Goal: Task Accomplishment & Management: Complete application form

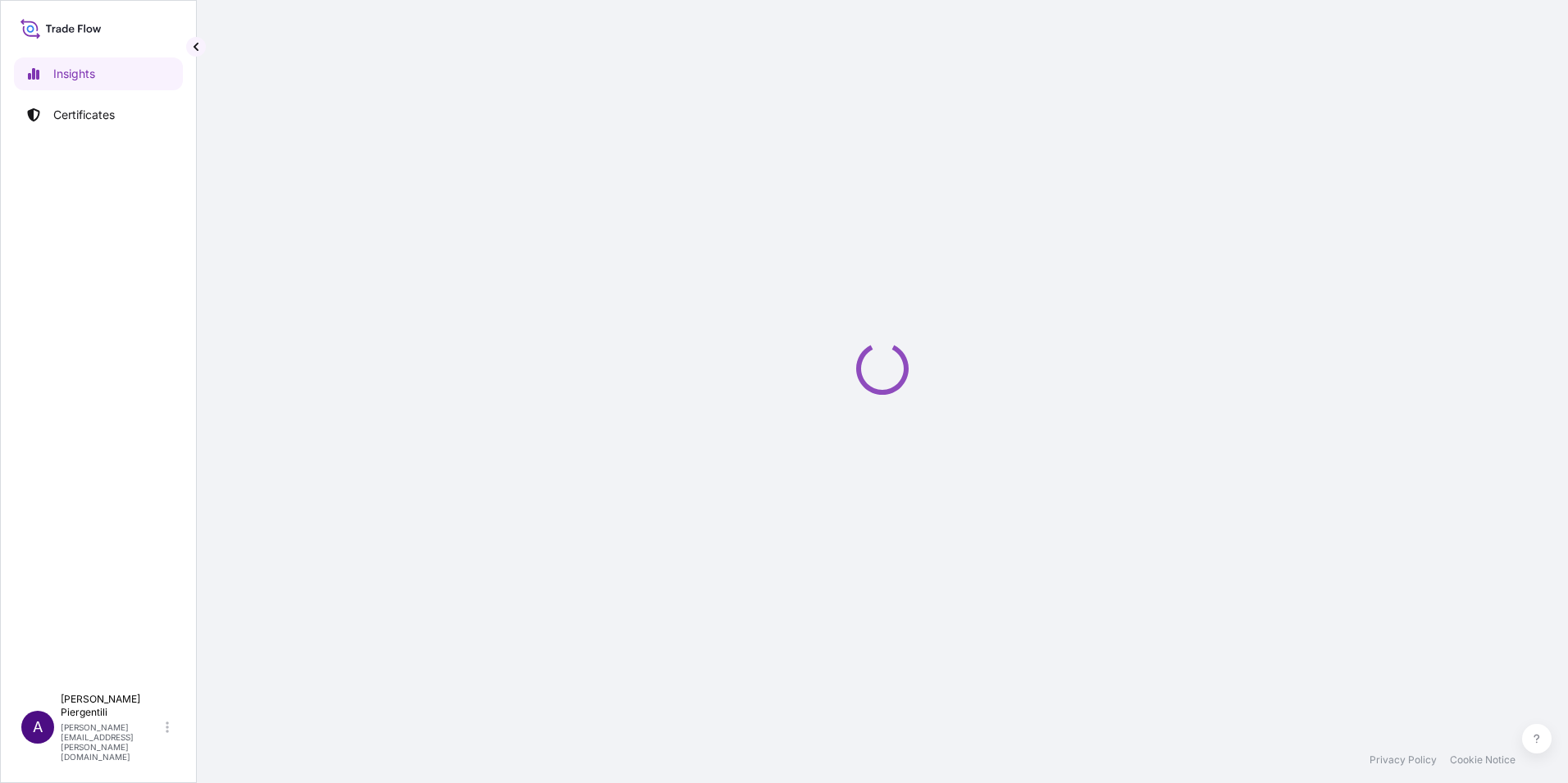
select select "2025"
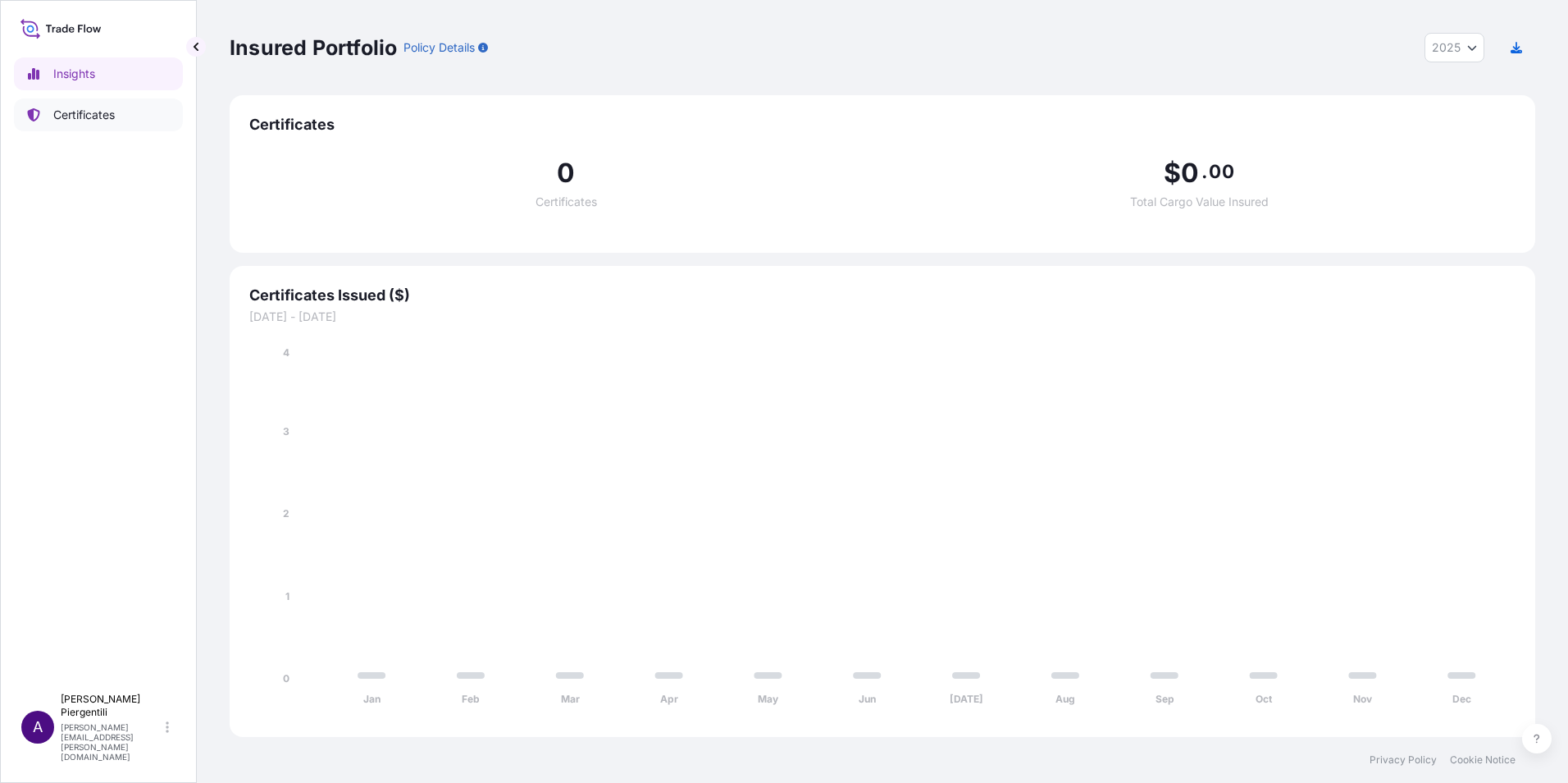
click at [88, 113] on p "Certificates" at bounding box center [84, 114] width 62 height 16
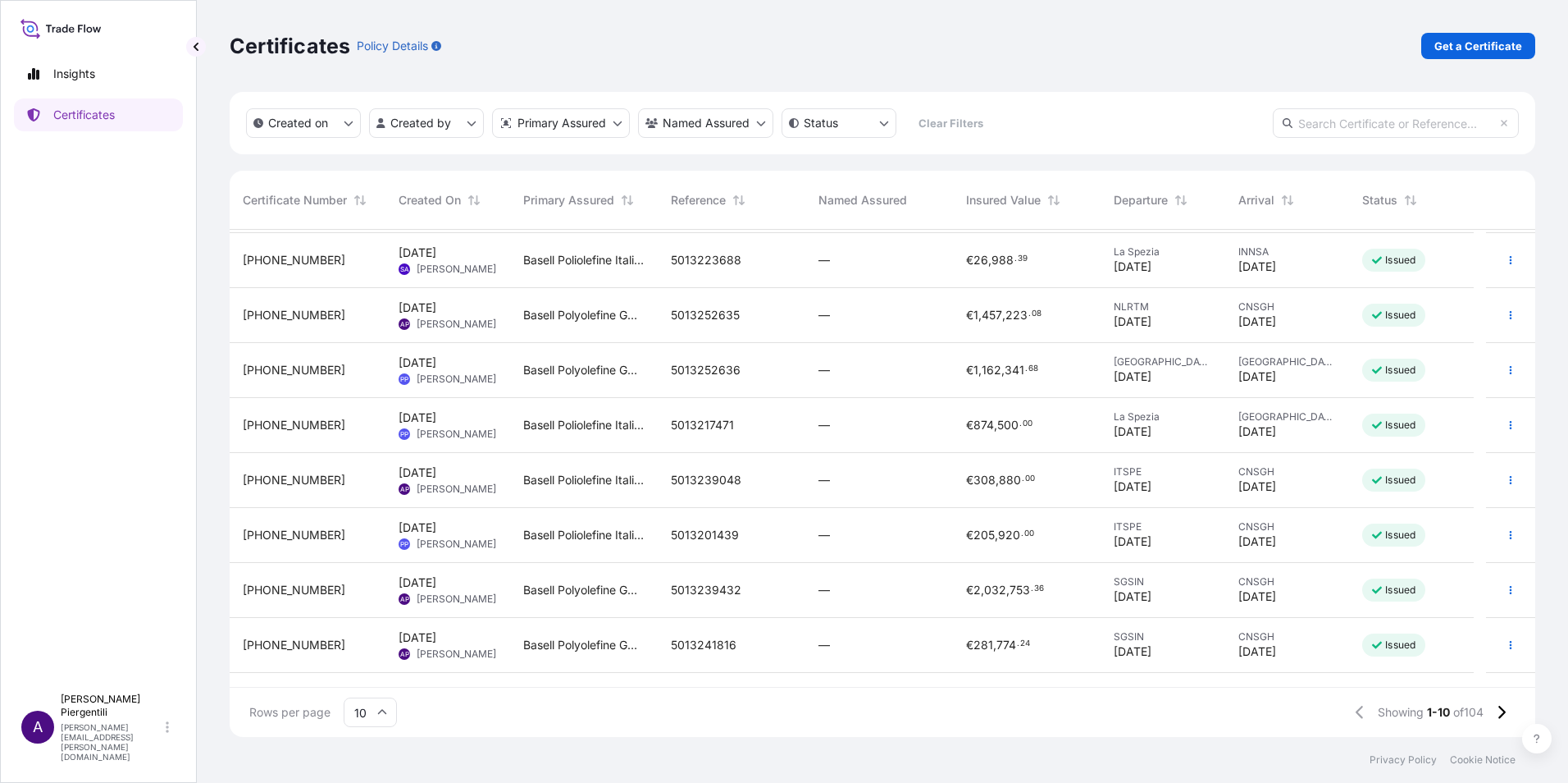
scroll to position [92, 0]
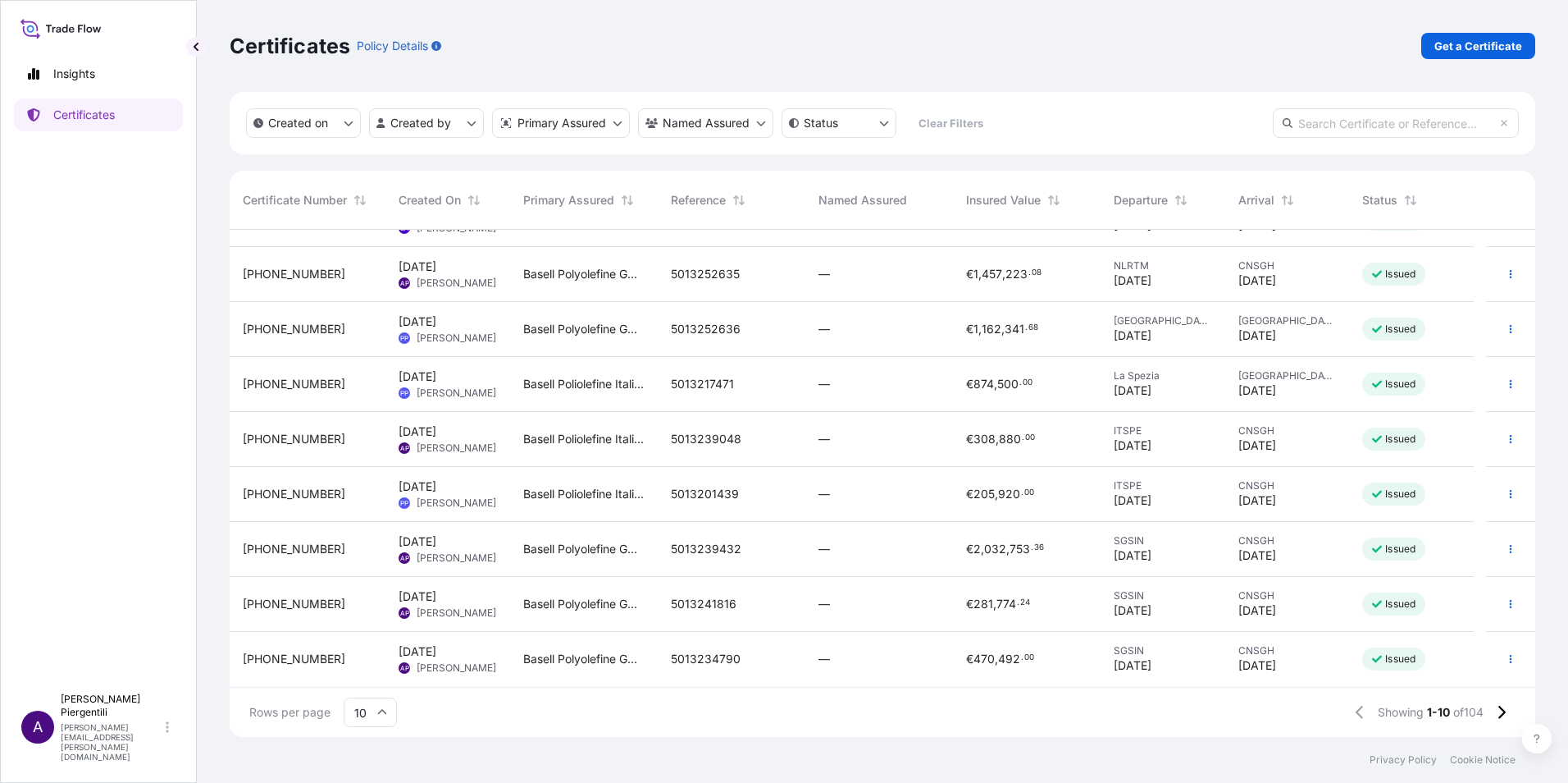
click at [723, 603] on span "5013241816" at bounding box center [703, 603] width 65 height 16
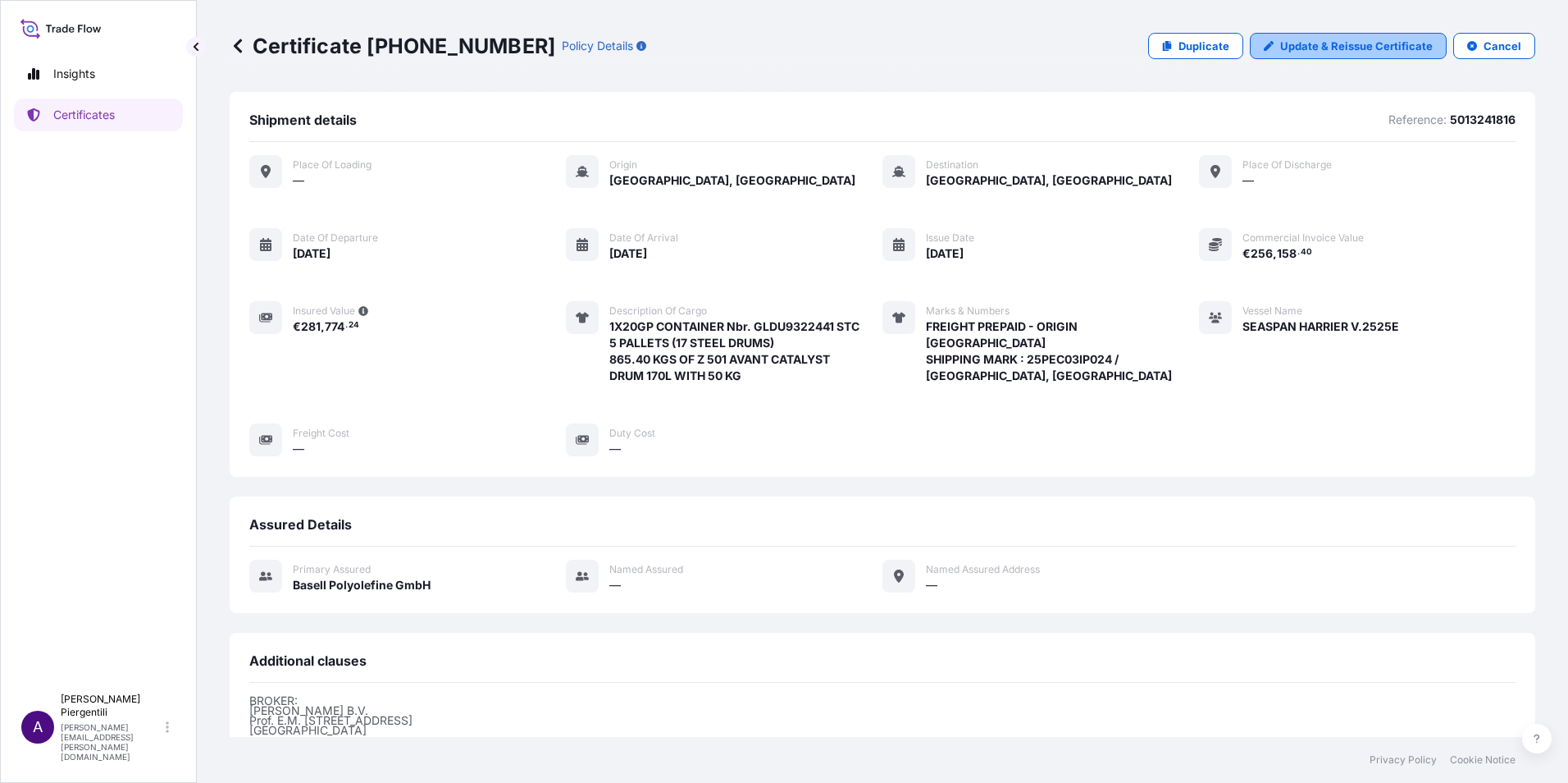
click at [1354, 47] on p "Update & Reissue Certificate" at bounding box center [1357, 46] width 152 height 16
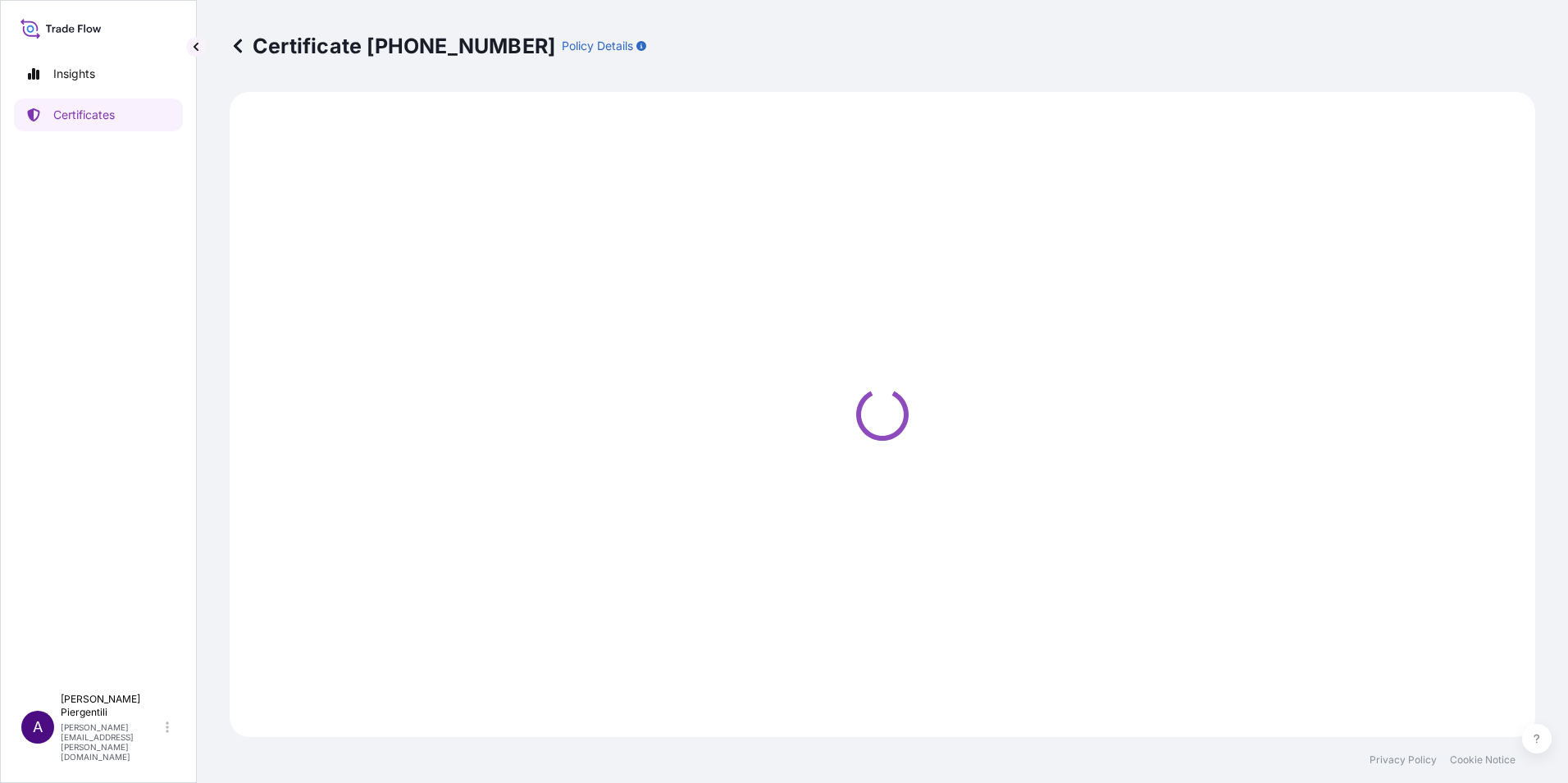
select select "Sea"
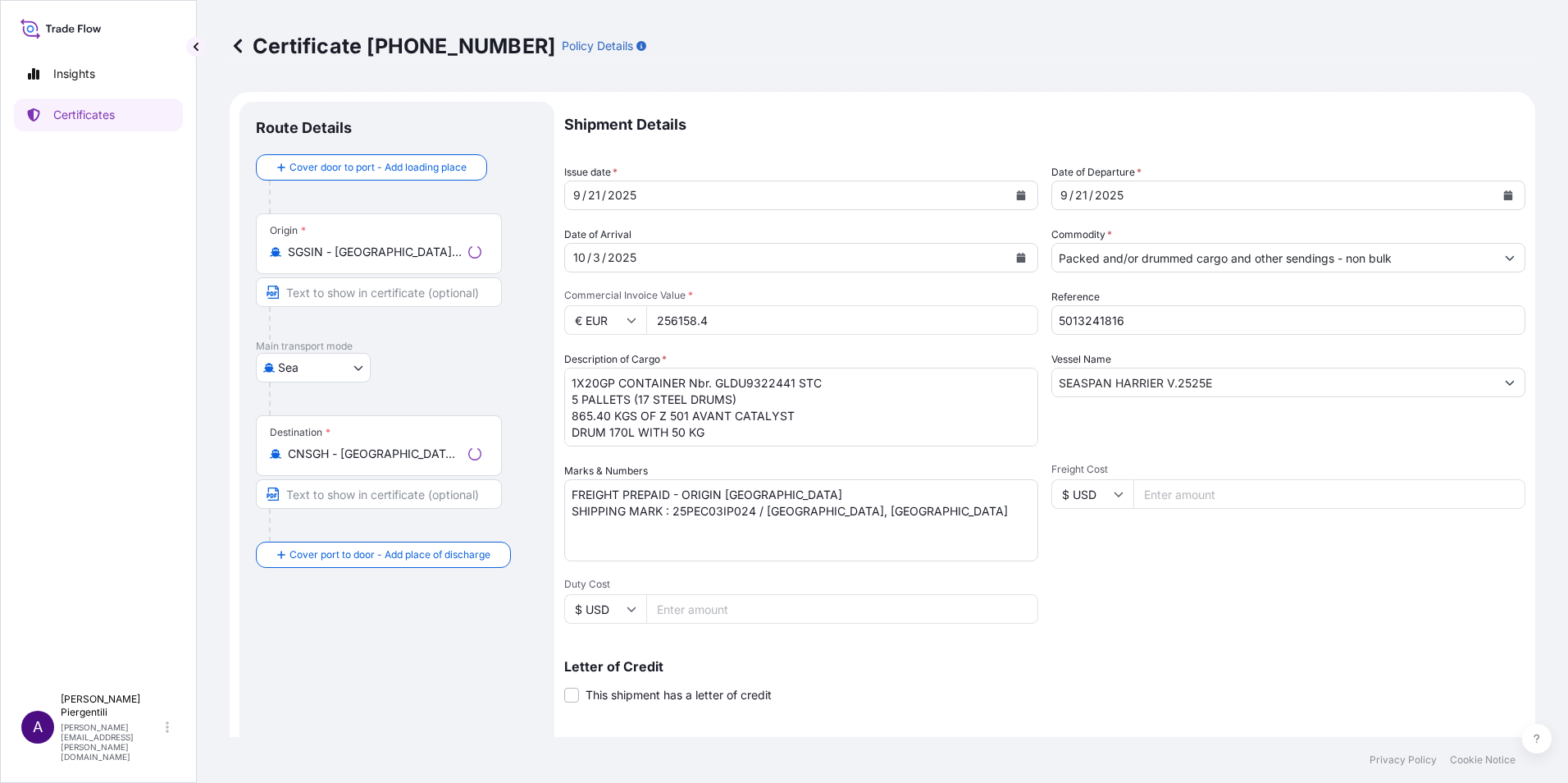
select select "32037"
click at [1226, 379] on input "SEASPAN HARRIER V.2525E" at bounding box center [1273, 382] width 443 height 30
drag, startPoint x: 1172, startPoint y: 380, endPoint x: 1046, endPoint y: 368, distance: 126.6
click at [1052, 378] on input "SEASPAN HARRIER V.2525E" at bounding box center [1273, 382] width 443 height 30
paste input "MURCIA MAERSK V.534"
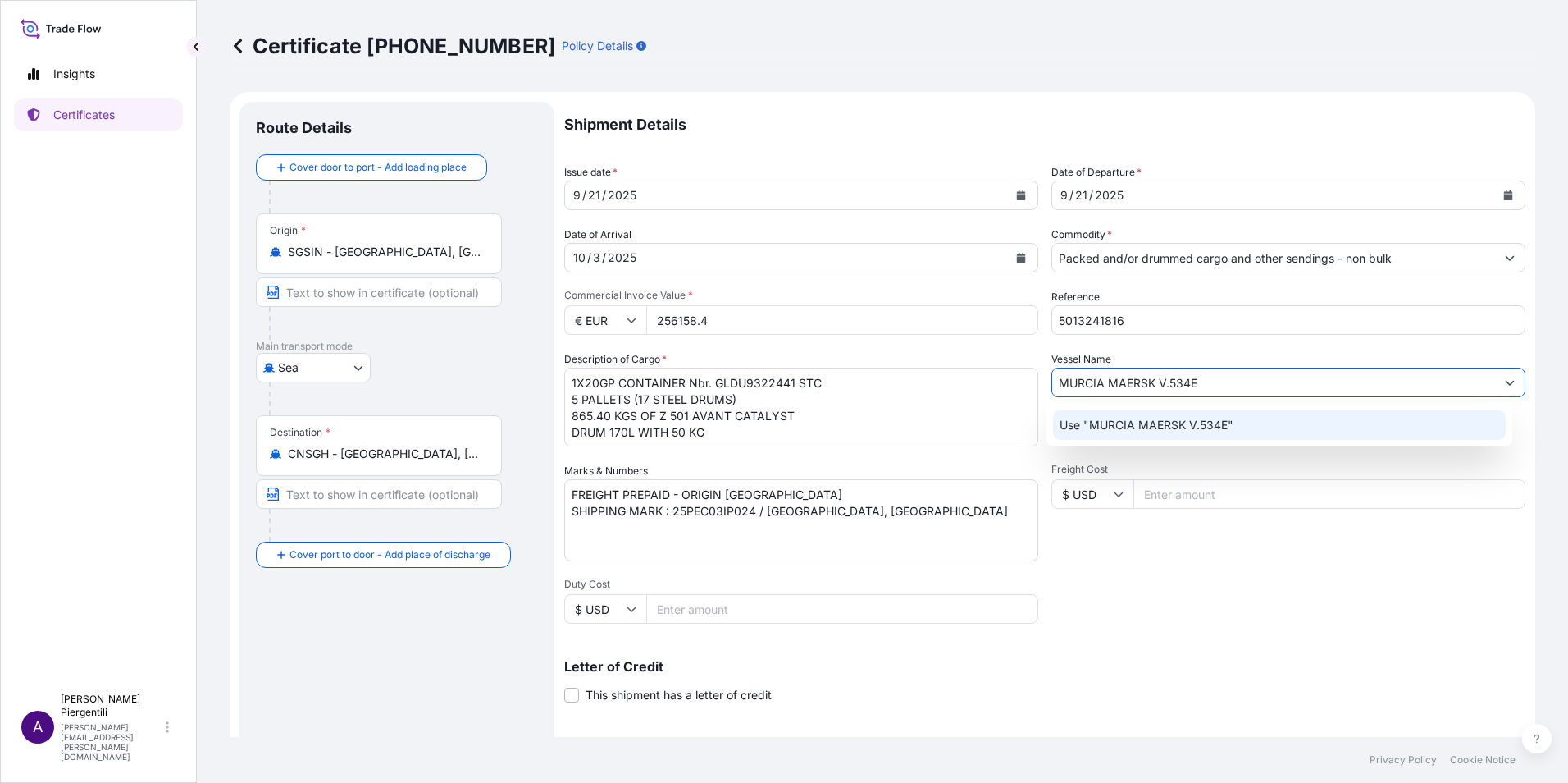
click at [1139, 428] on p "Use "MURCIA MAERSK V.534E"" at bounding box center [1146, 425] width 174 height 16
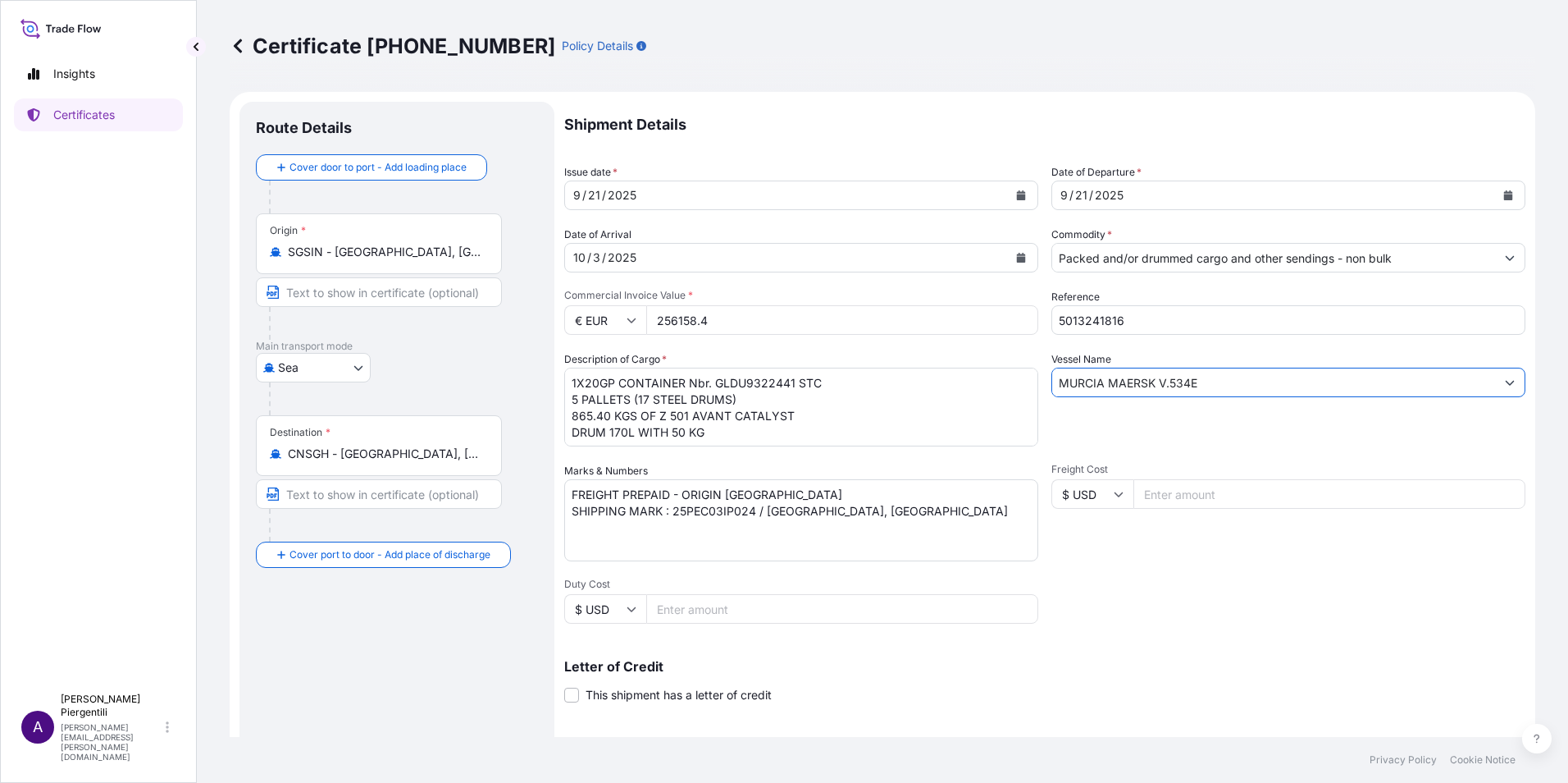
type input "MURCIA MAERSK V.534E"
click at [1504, 194] on icon "Calendar" at bounding box center [1509, 196] width 10 height 10
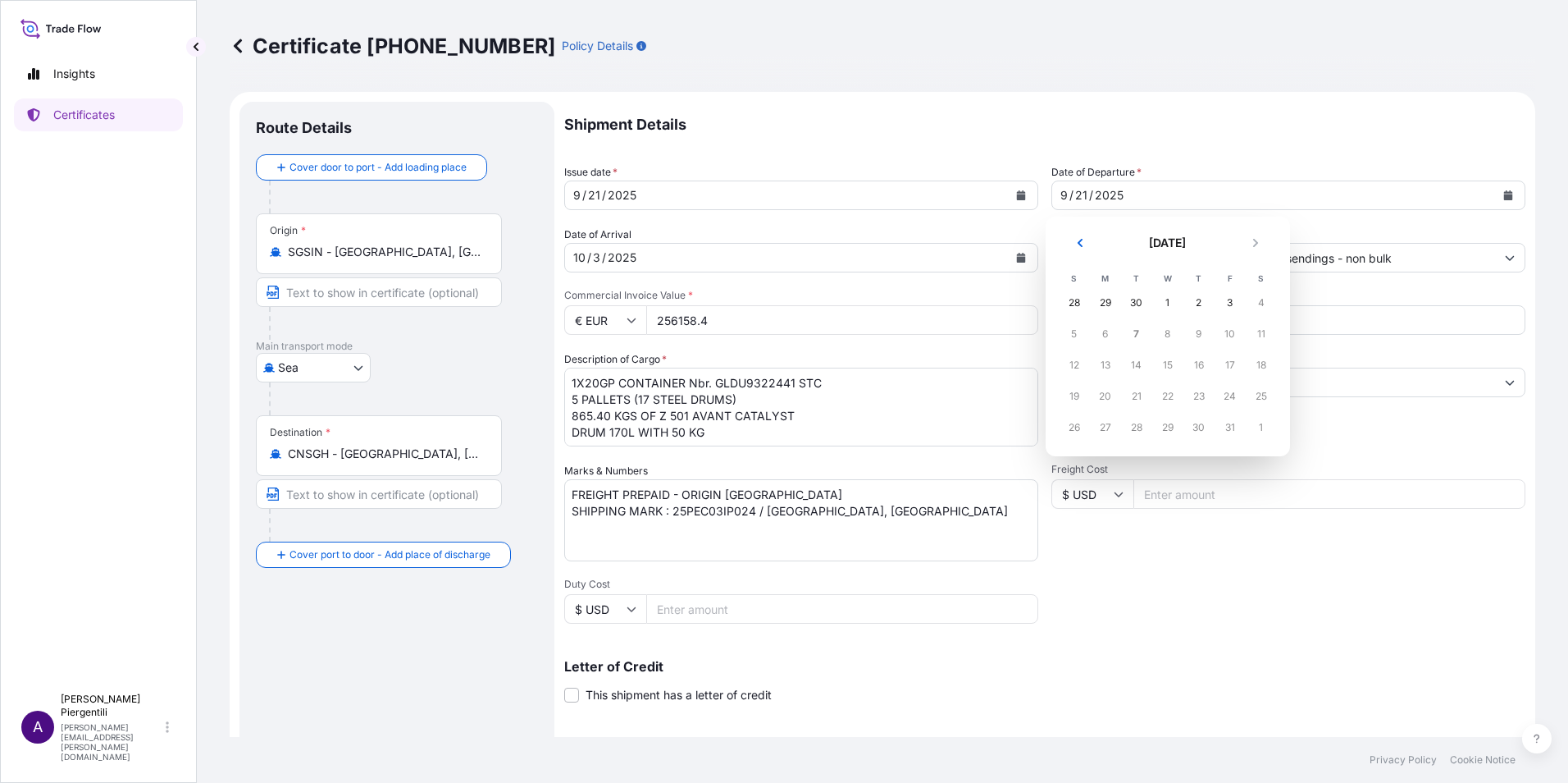
click at [1203, 332] on div "9" at bounding box center [1199, 334] width 30 height 30
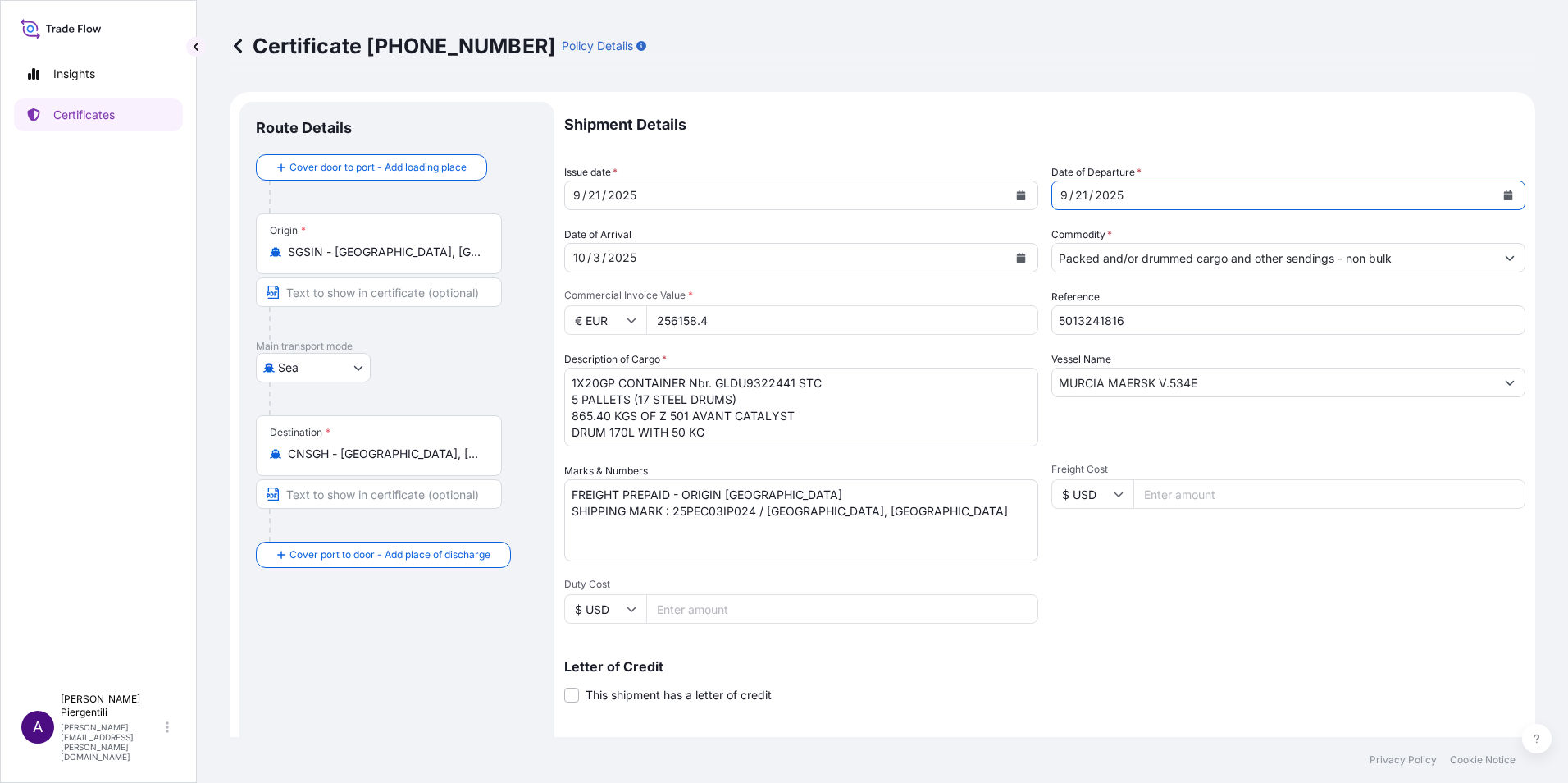
click at [1017, 259] on icon "Calendar" at bounding box center [1022, 258] width 9 height 10
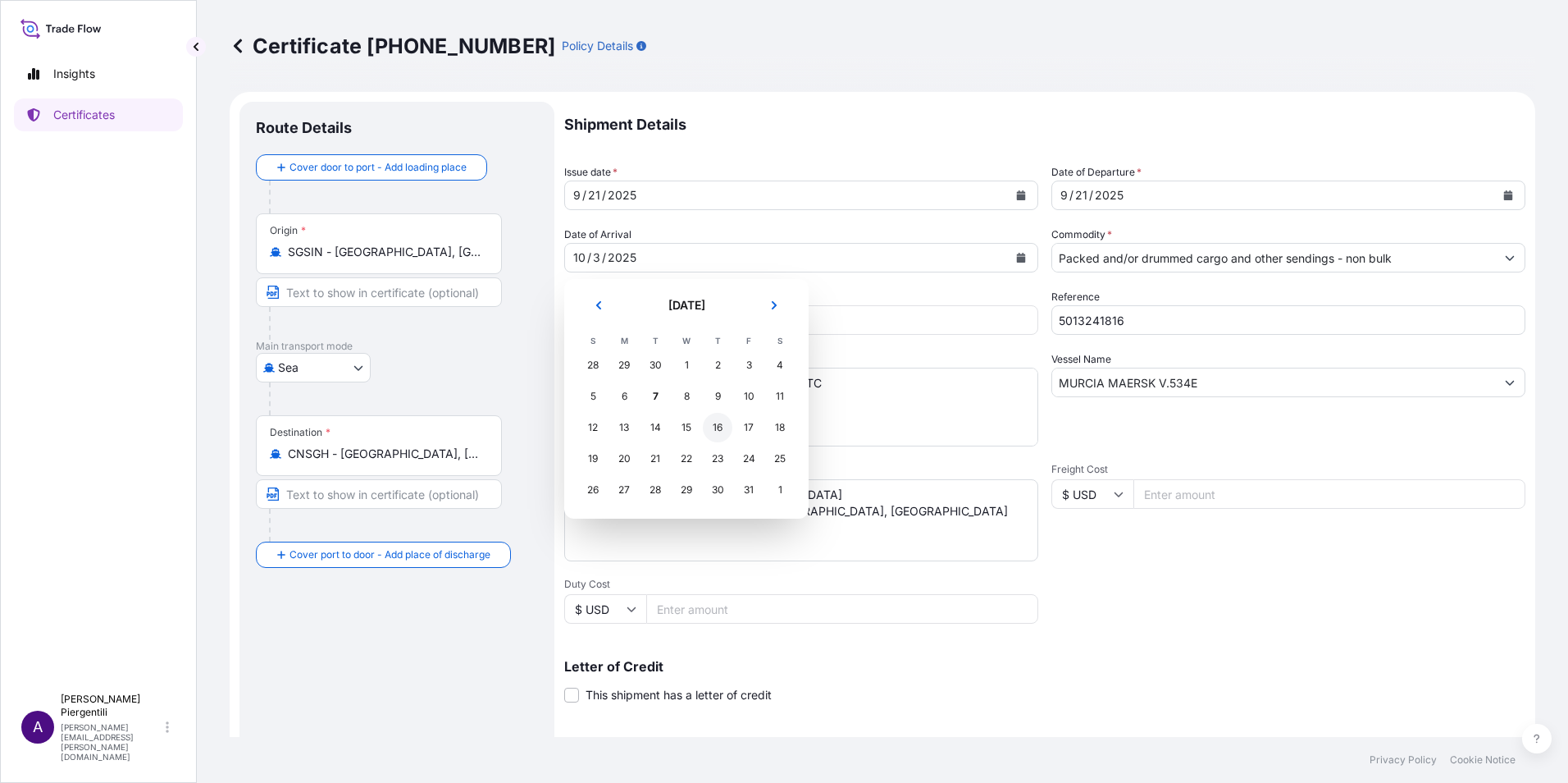
click at [723, 428] on div "16" at bounding box center [718, 427] width 30 height 30
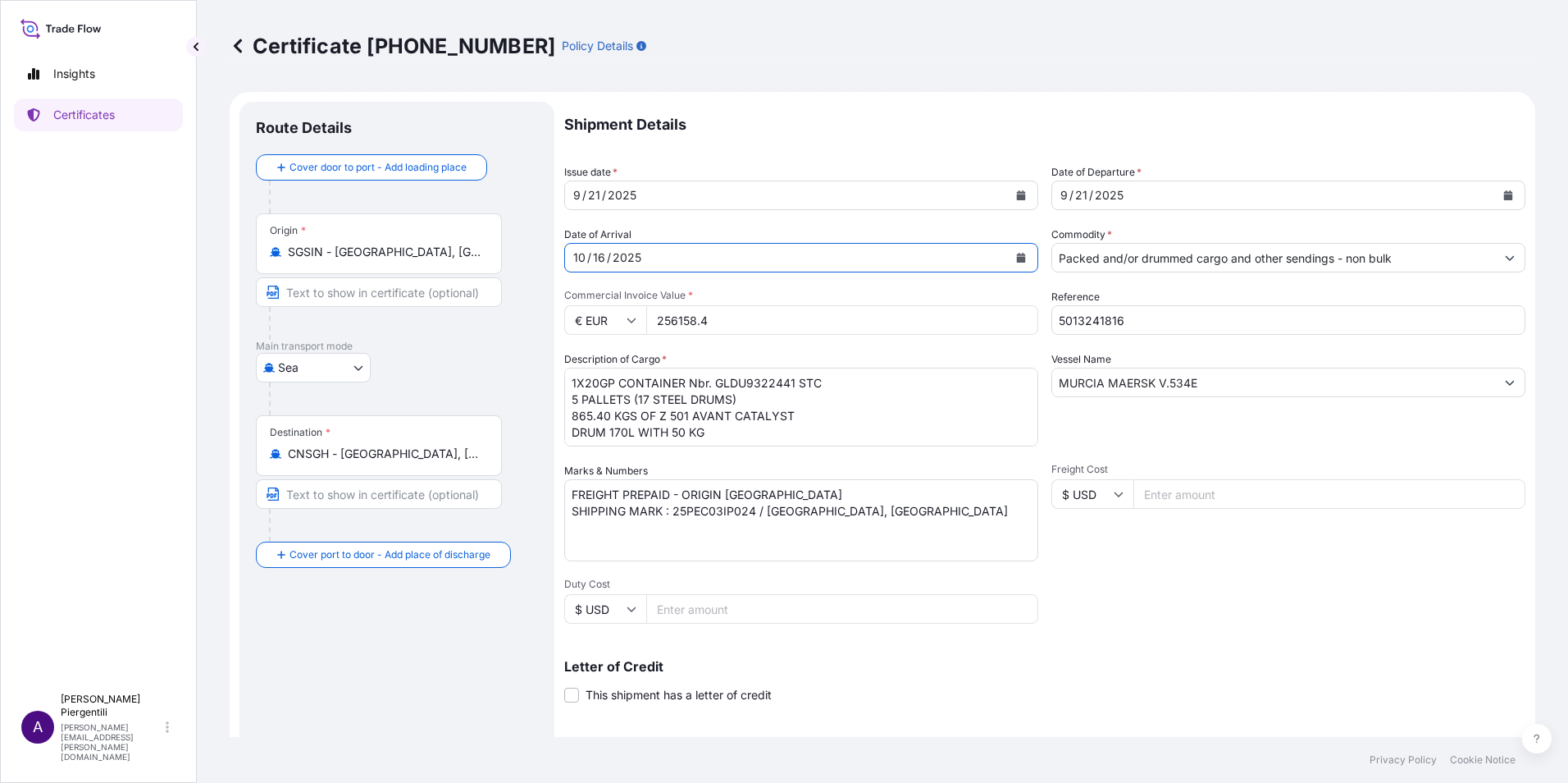
click at [698, 186] on div "[DATE]" at bounding box center [786, 195] width 443 height 30
click at [1017, 192] on icon "Calendar" at bounding box center [1022, 196] width 10 height 10
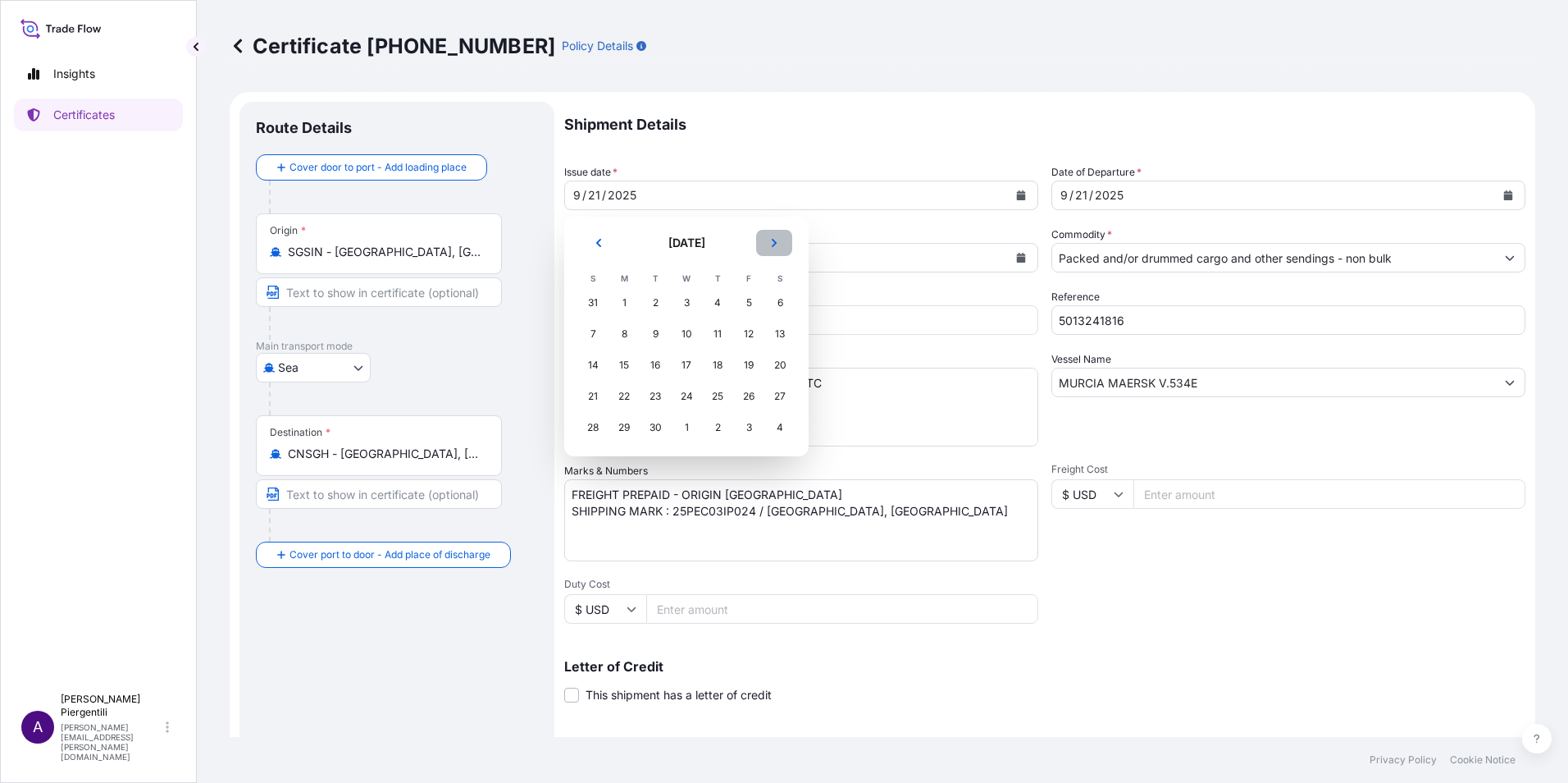
click at [773, 245] on icon "Next" at bounding box center [774, 243] width 5 height 8
click at [718, 334] on div "9" at bounding box center [718, 334] width 30 height 30
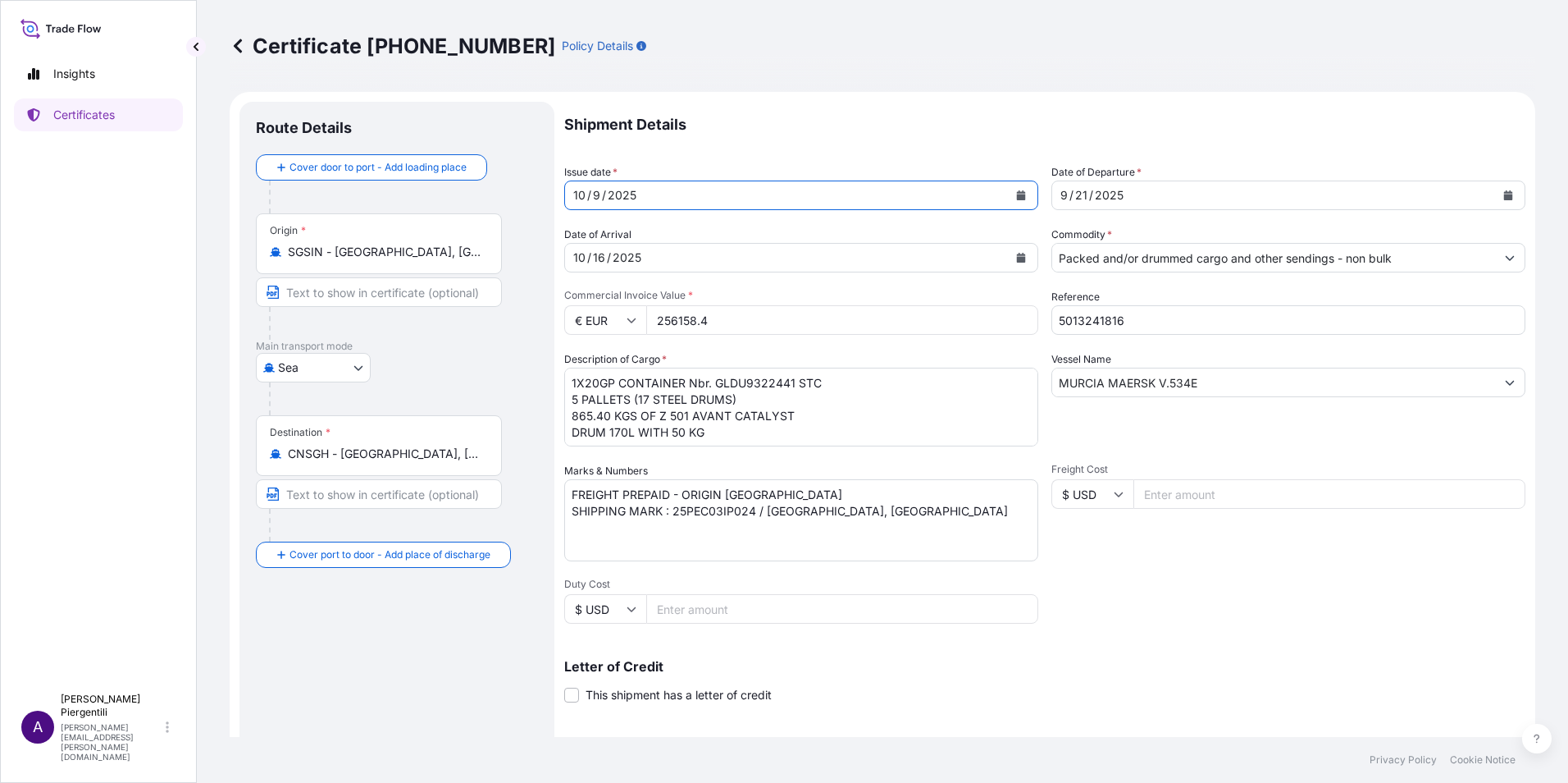
click at [1498, 190] on button "Calendar" at bounding box center [1508, 195] width 26 height 26
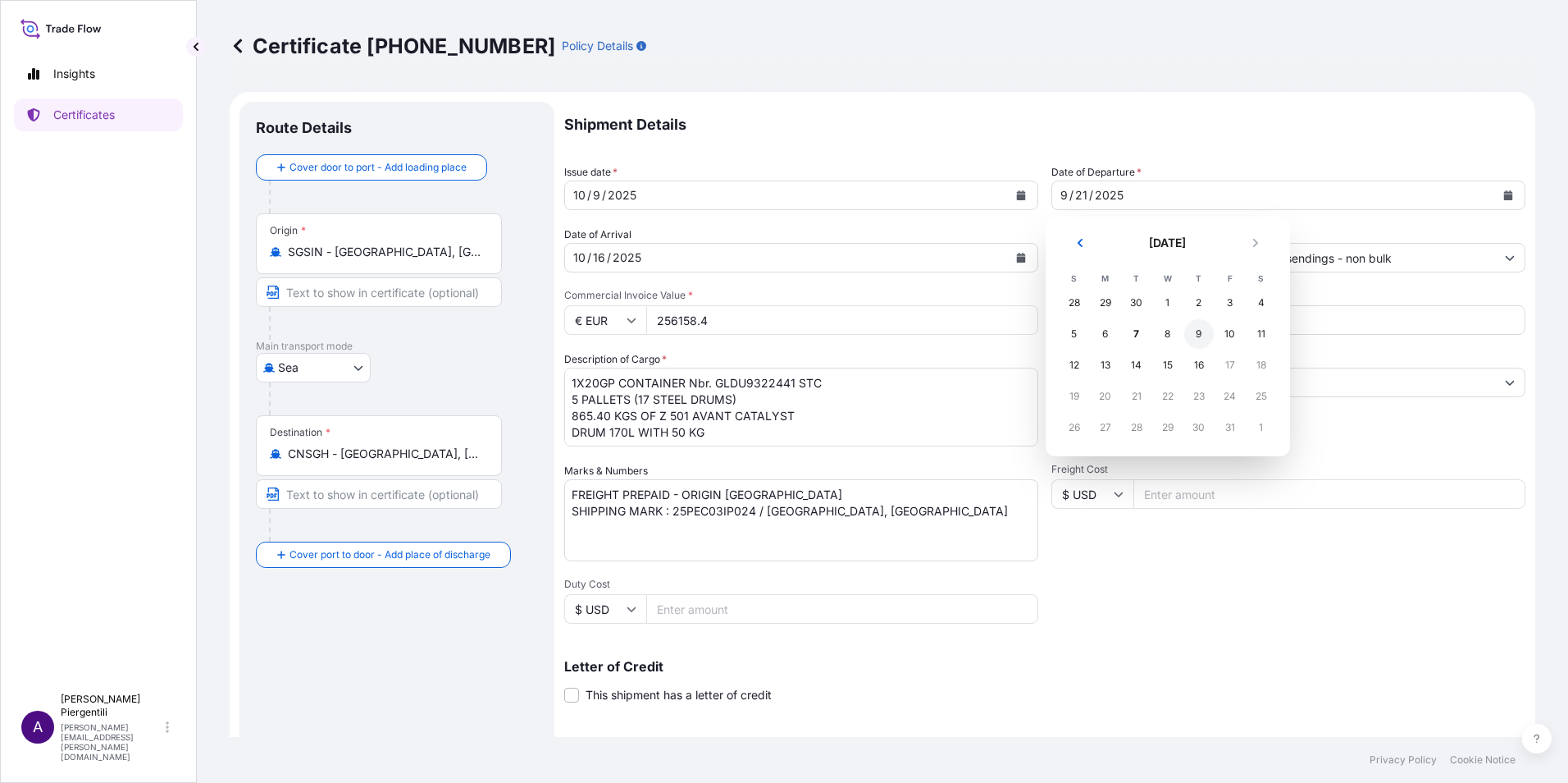
click at [1203, 334] on div "9" at bounding box center [1199, 334] width 30 height 30
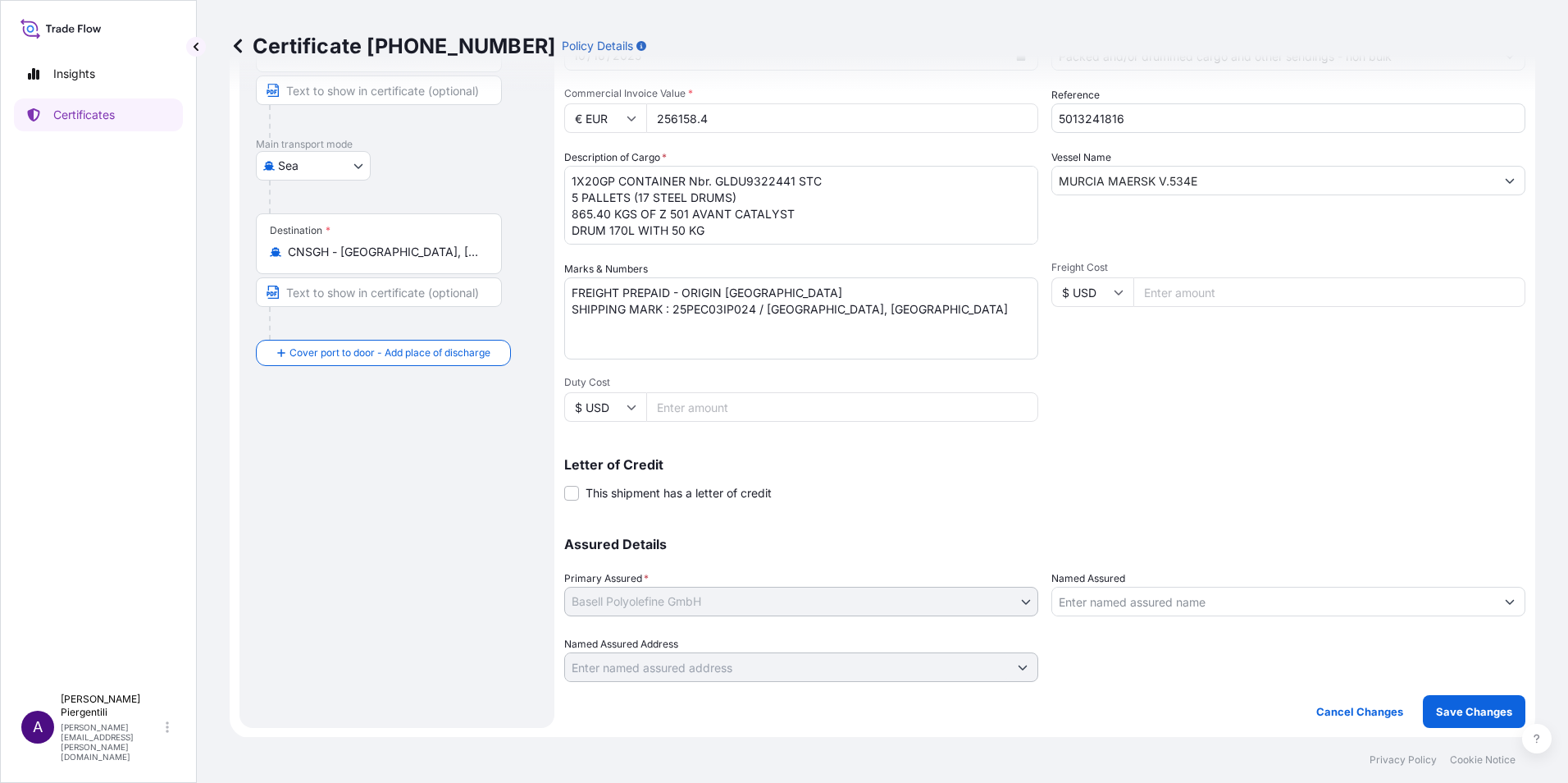
scroll to position [203, 0]
click at [1460, 703] on p "Save Changes" at bounding box center [1475, 710] width 76 height 16
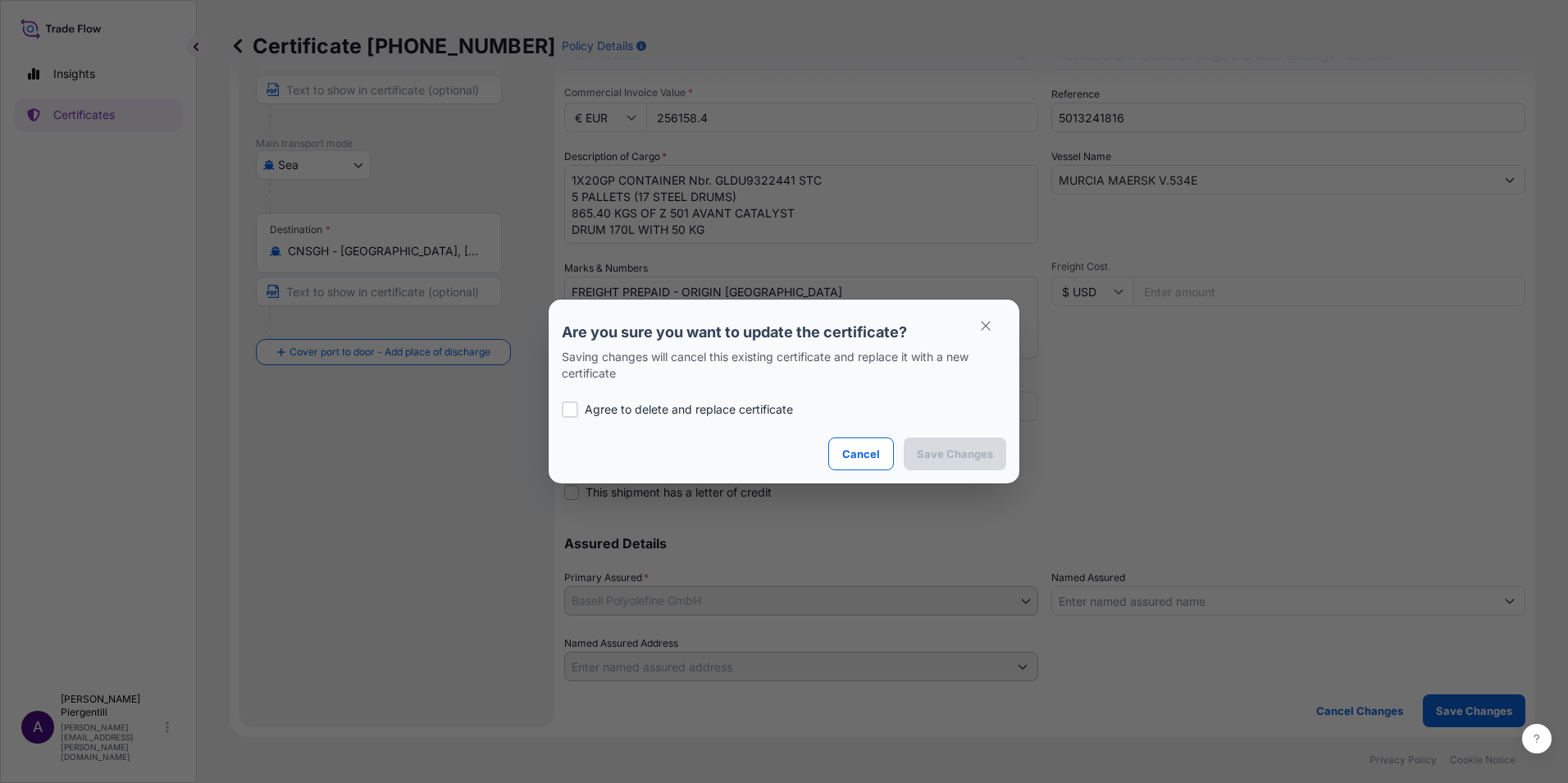
click at [621, 412] on p "Agree to delete and replace certificate" at bounding box center [689, 409] width 208 height 16
checkbox input "true"
click at [969, 447] on p "Save Changes" at bounding box center [956, 453] width 76 height 16
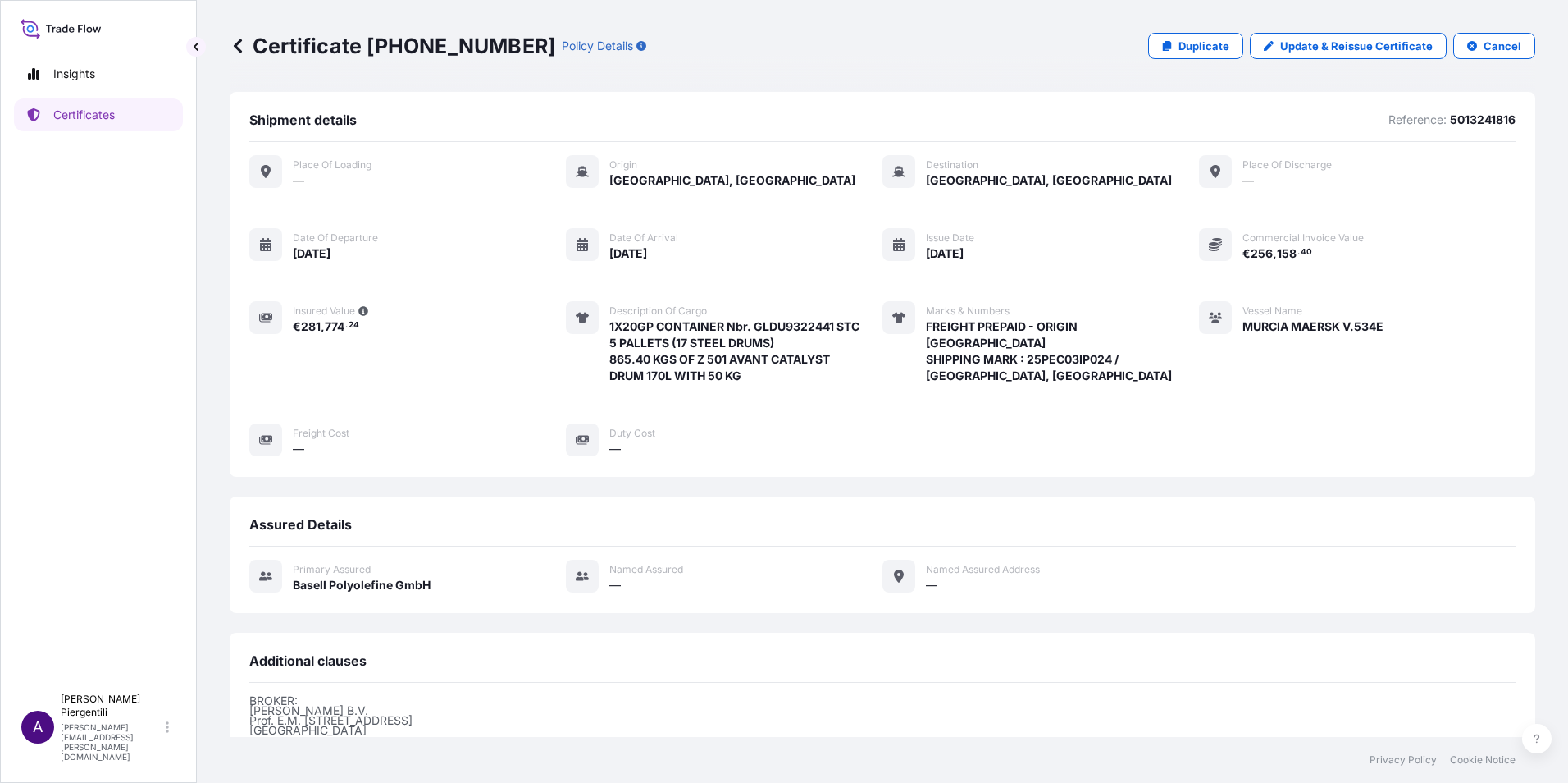
scroll to position [220, 0]
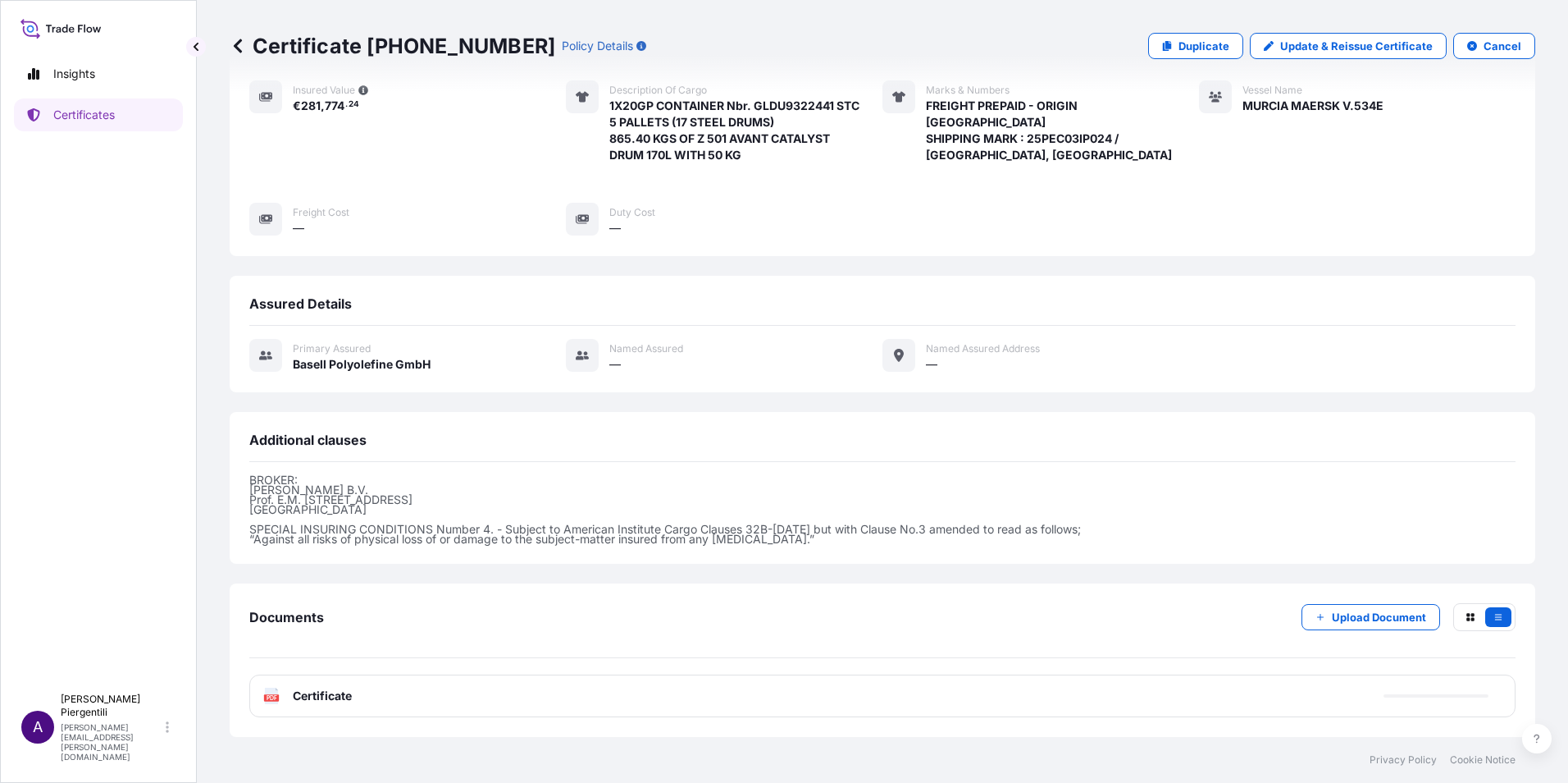
click at [308, 697] on span "Certificate" at bounding box center [323, 695] width 59 height 16
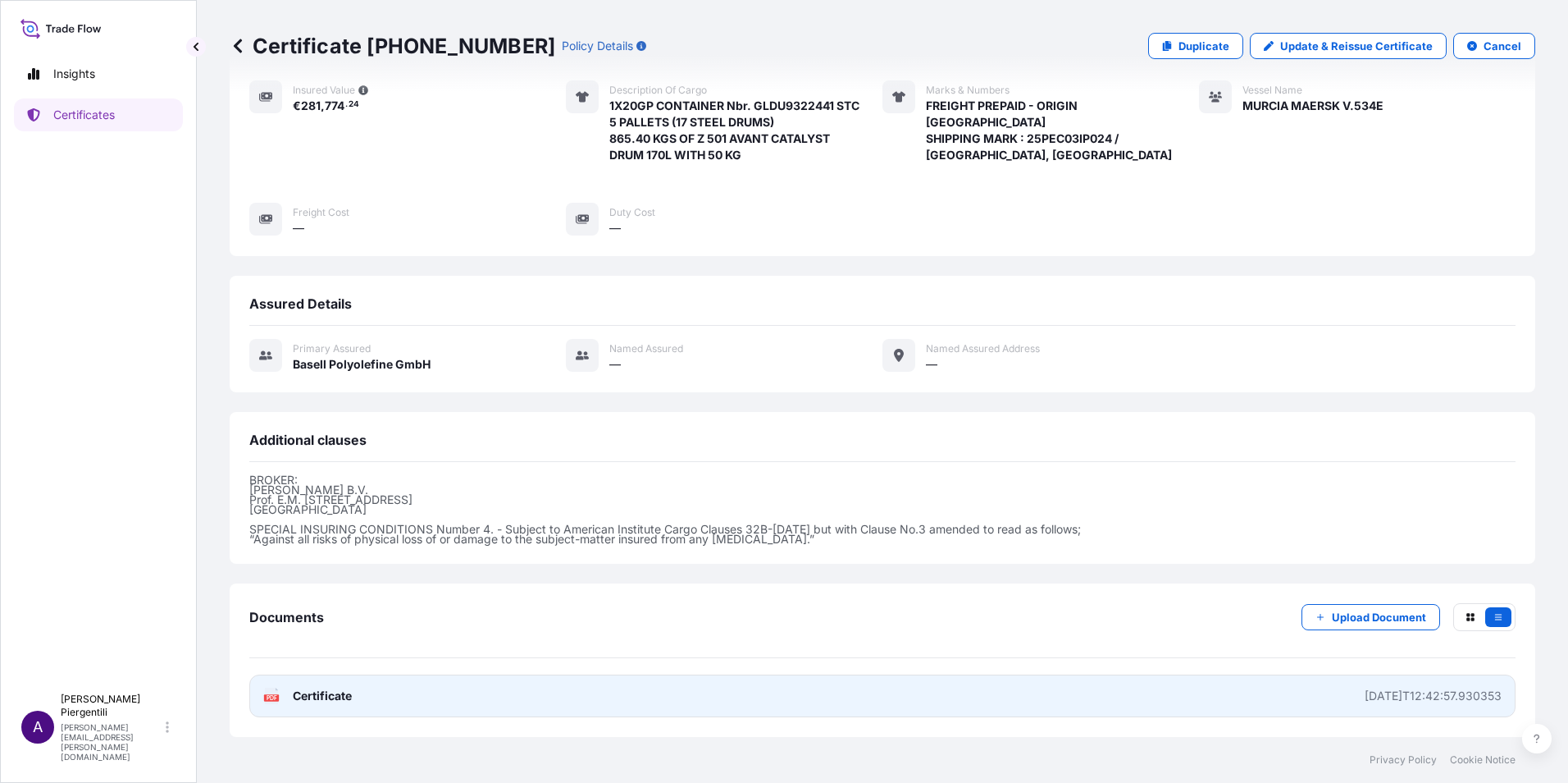
click at [270, 691] on icon at bounding box center [272, 695] width 14 height 16
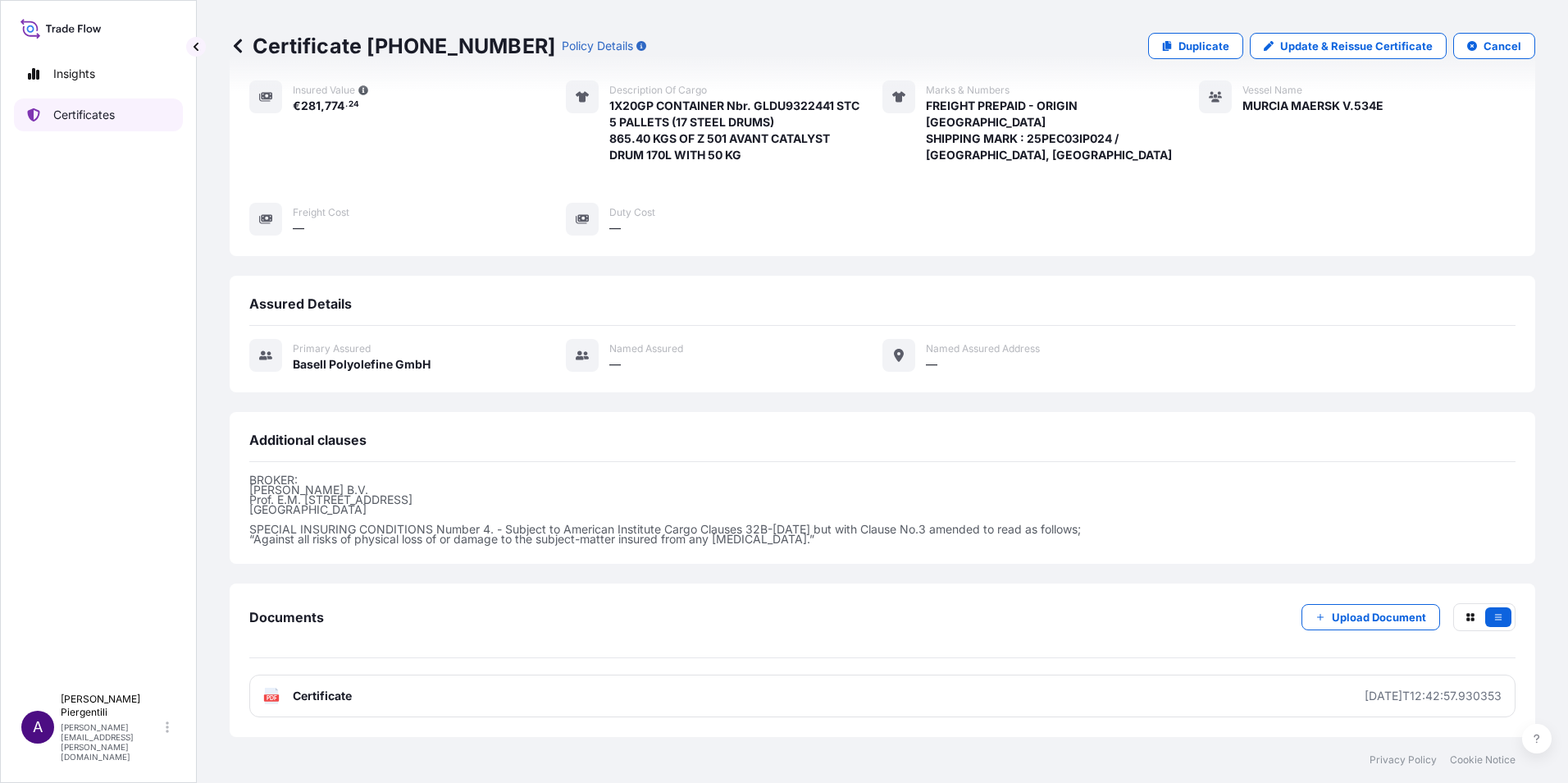
click at [103, 116] on p "Certificates" at bounding box center [84, 114] width 62 height 16
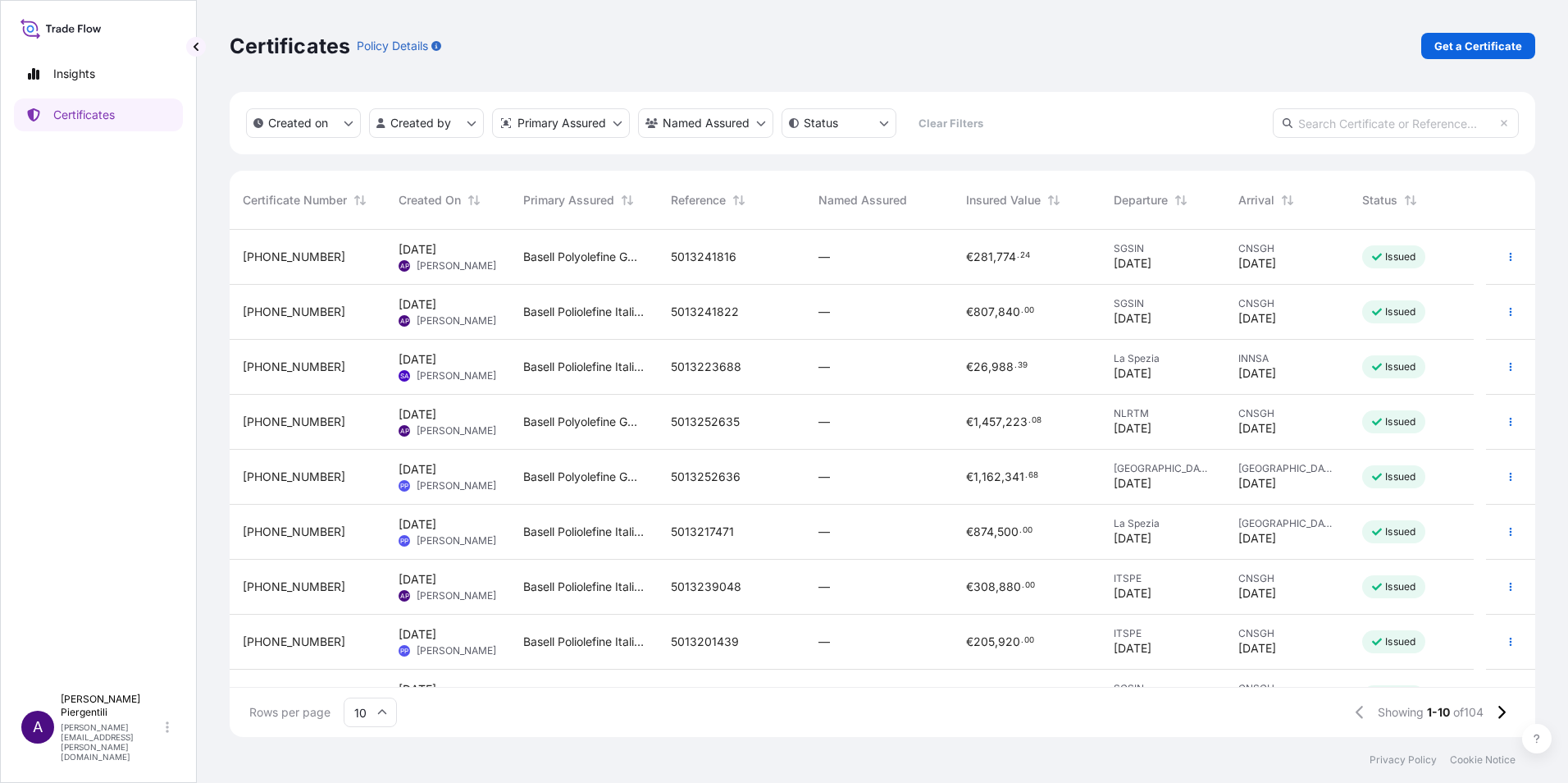
scroll to position [92, 0]
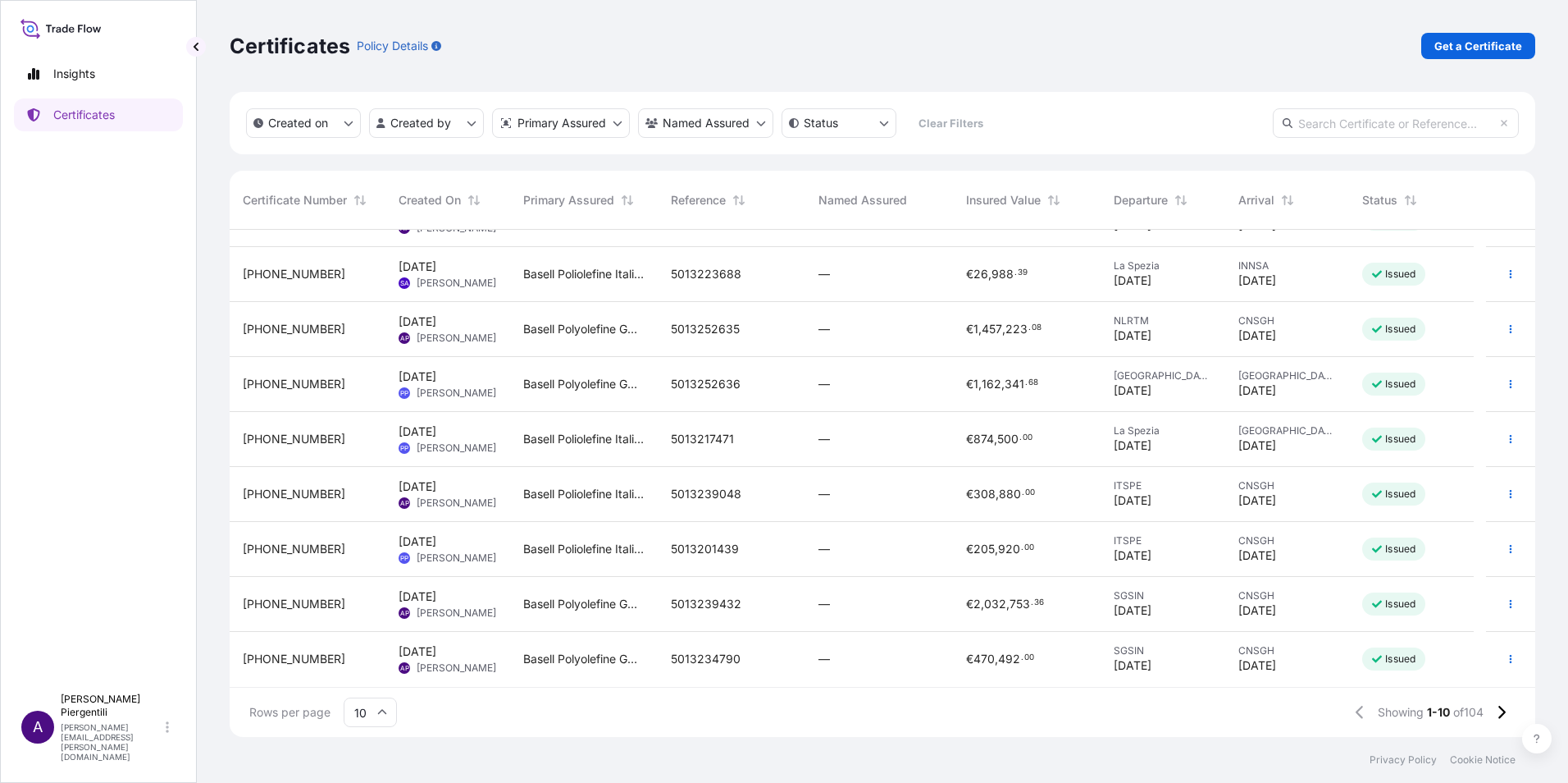
click at [706, 600] on span "5013239432" at bounding box center [706, 603] width 70 height 16
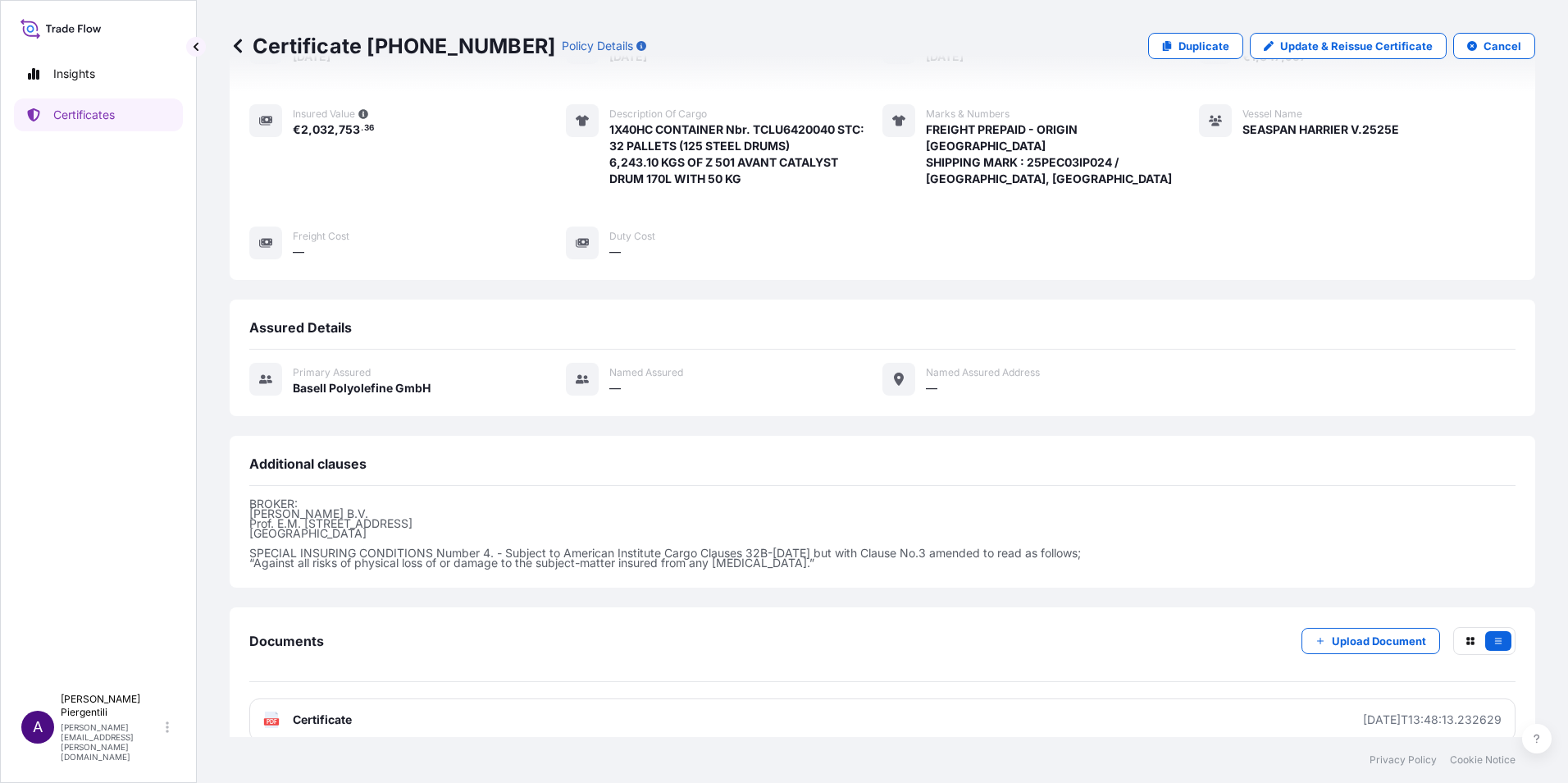
scroll to position [220, 0]
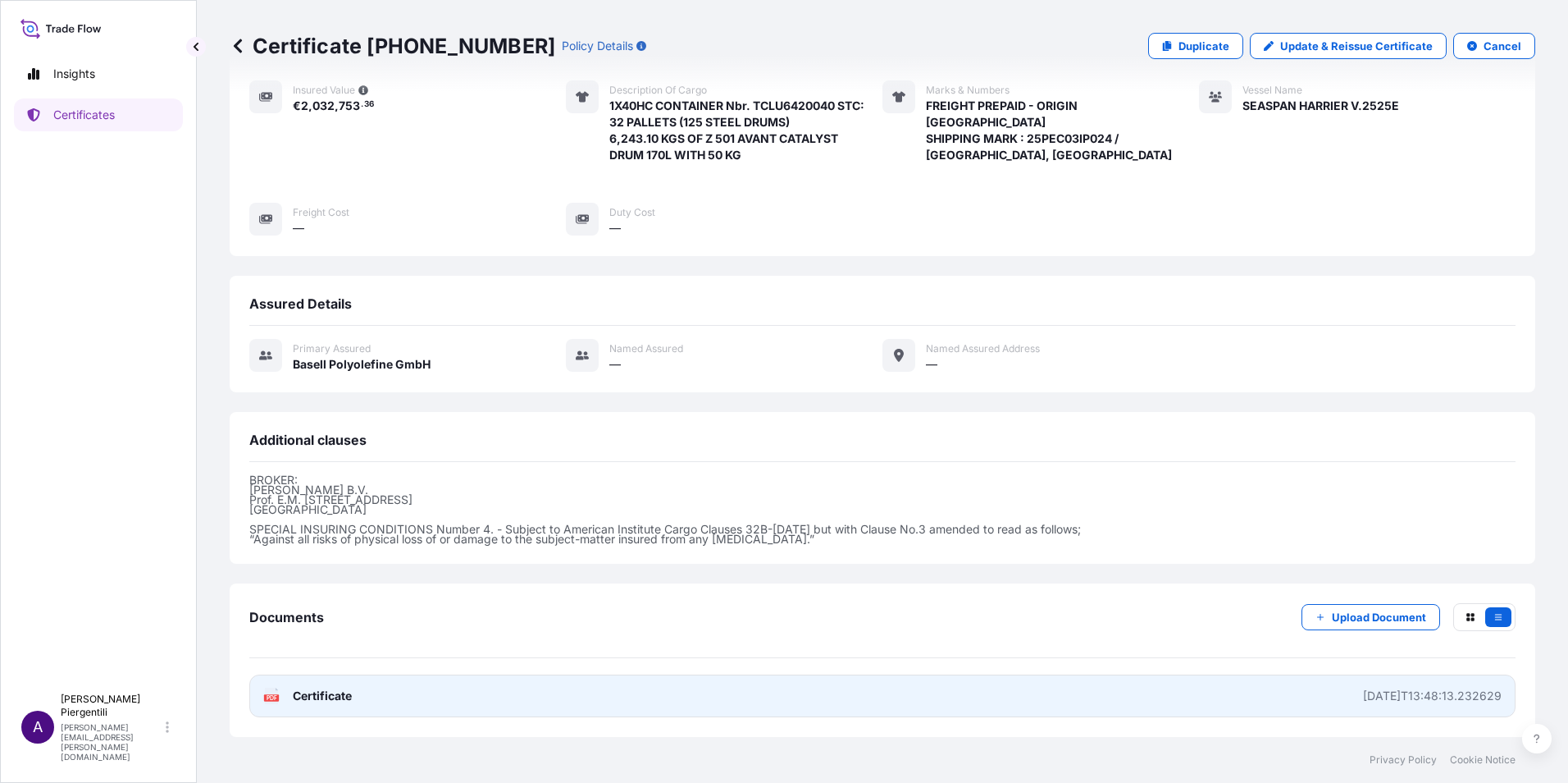
click at [328, 697] on span "Certificate" at bounding box center [323, 695] width 59 height 16
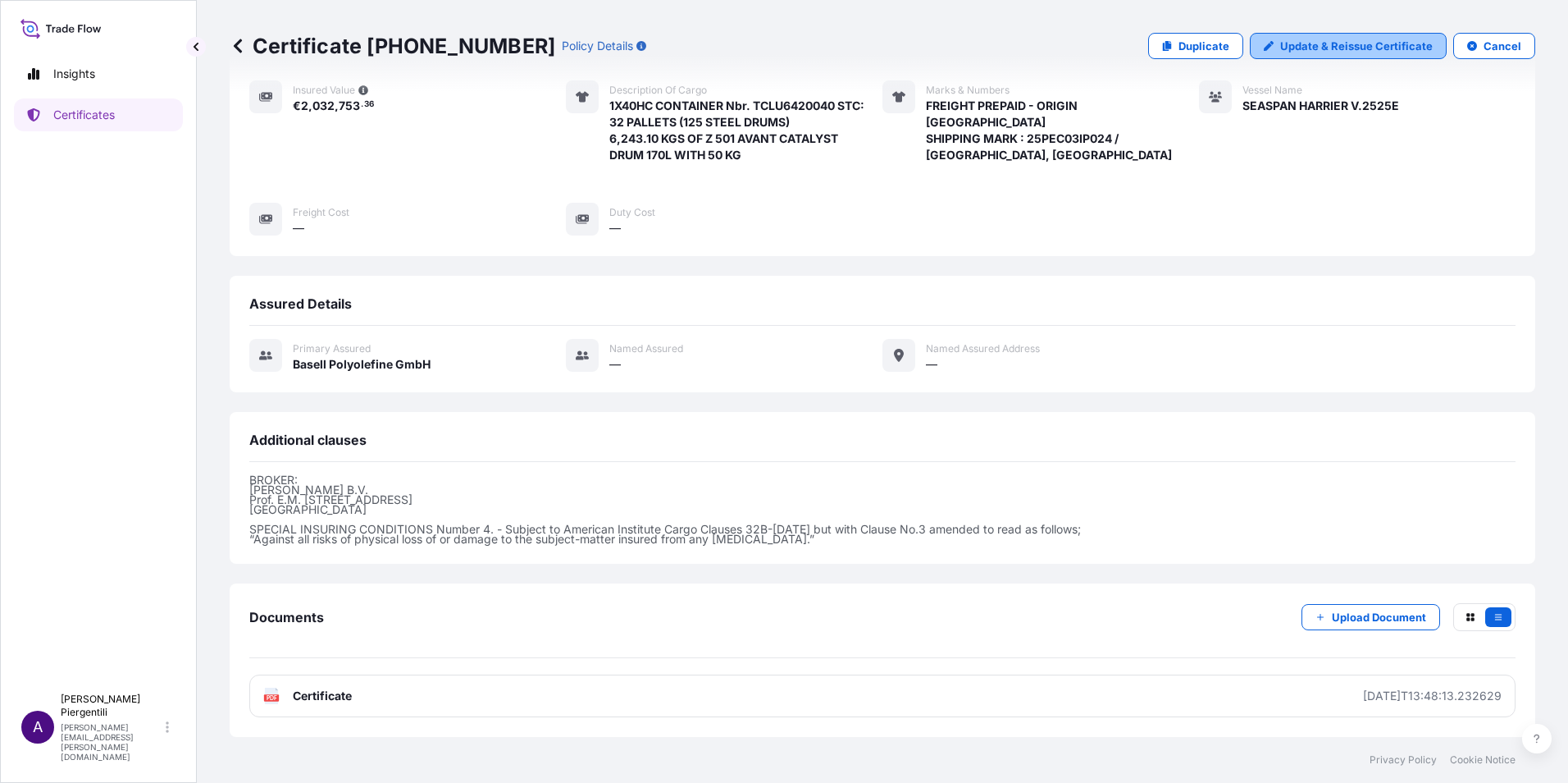
click at [1311, 44] on p "Update & Reissue Certificate" at bounding box center [1357, 46] width 152 height 16
select select "Sea"
select select "32037"
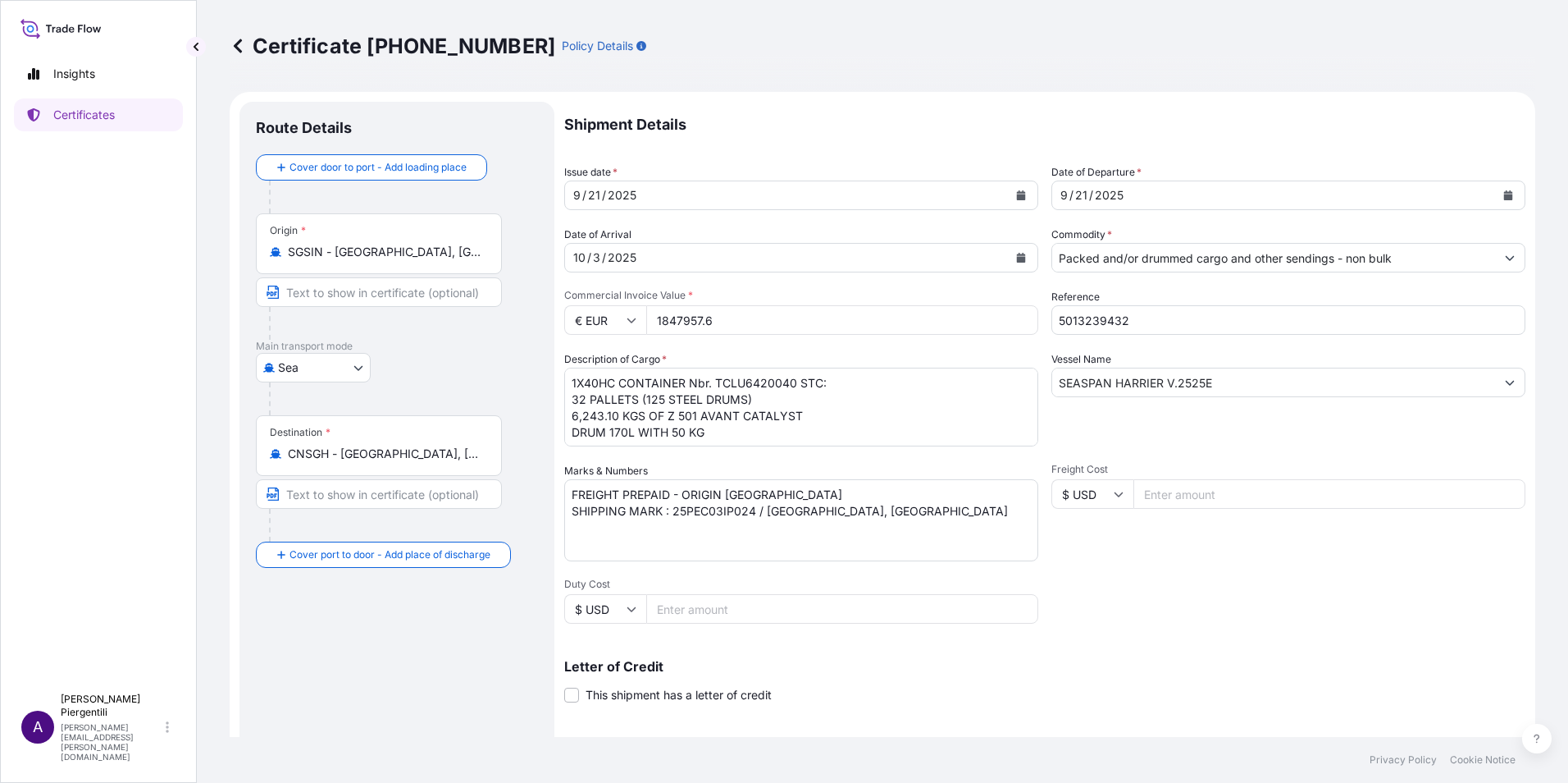
click at [1020, 190] on button "Calendar" at bounding box center [1021, 195] width 26 height 26
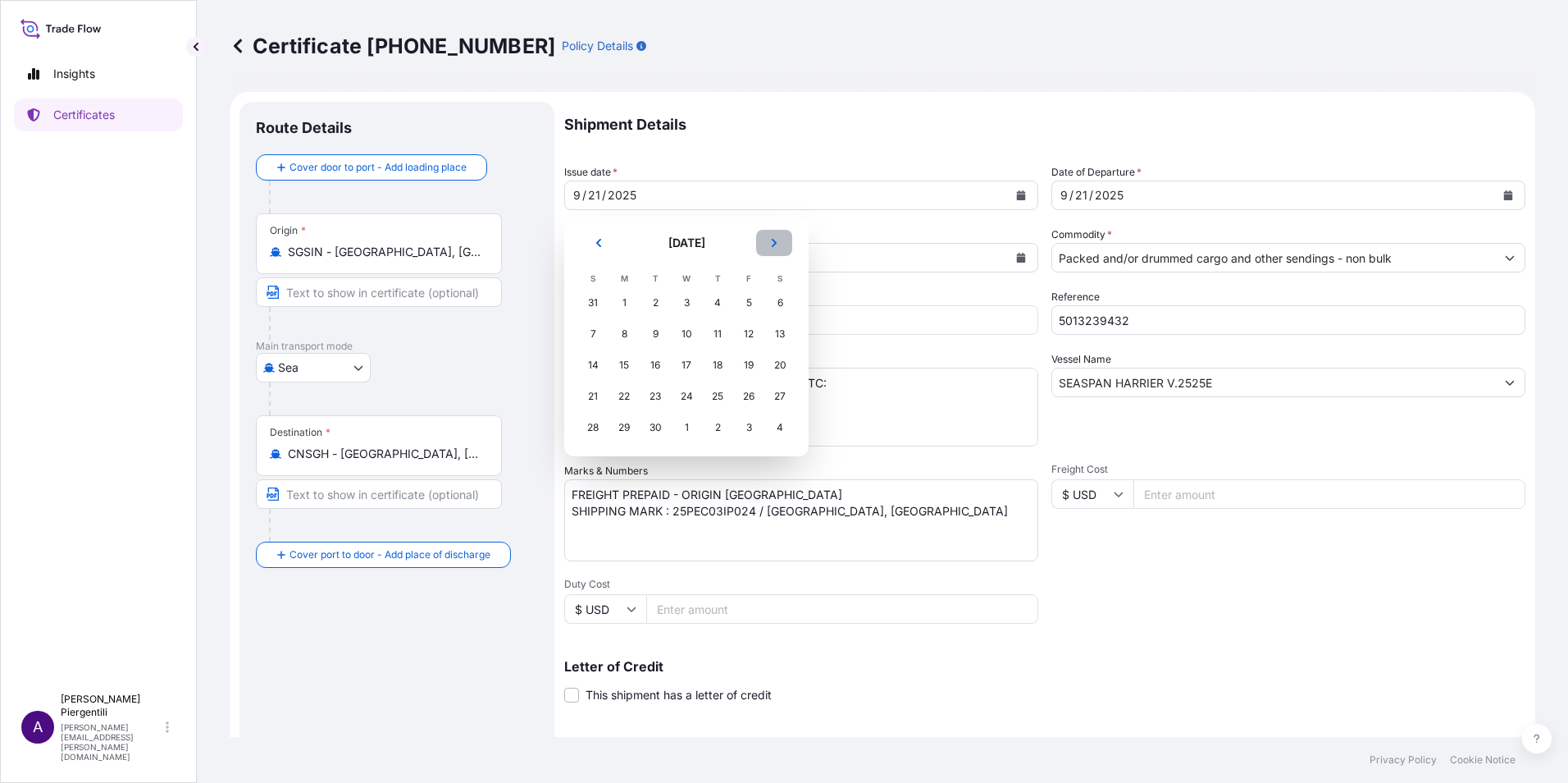
click at [776, 244] on icon "Next" at bounding box center [774, 243] width 5 height 8
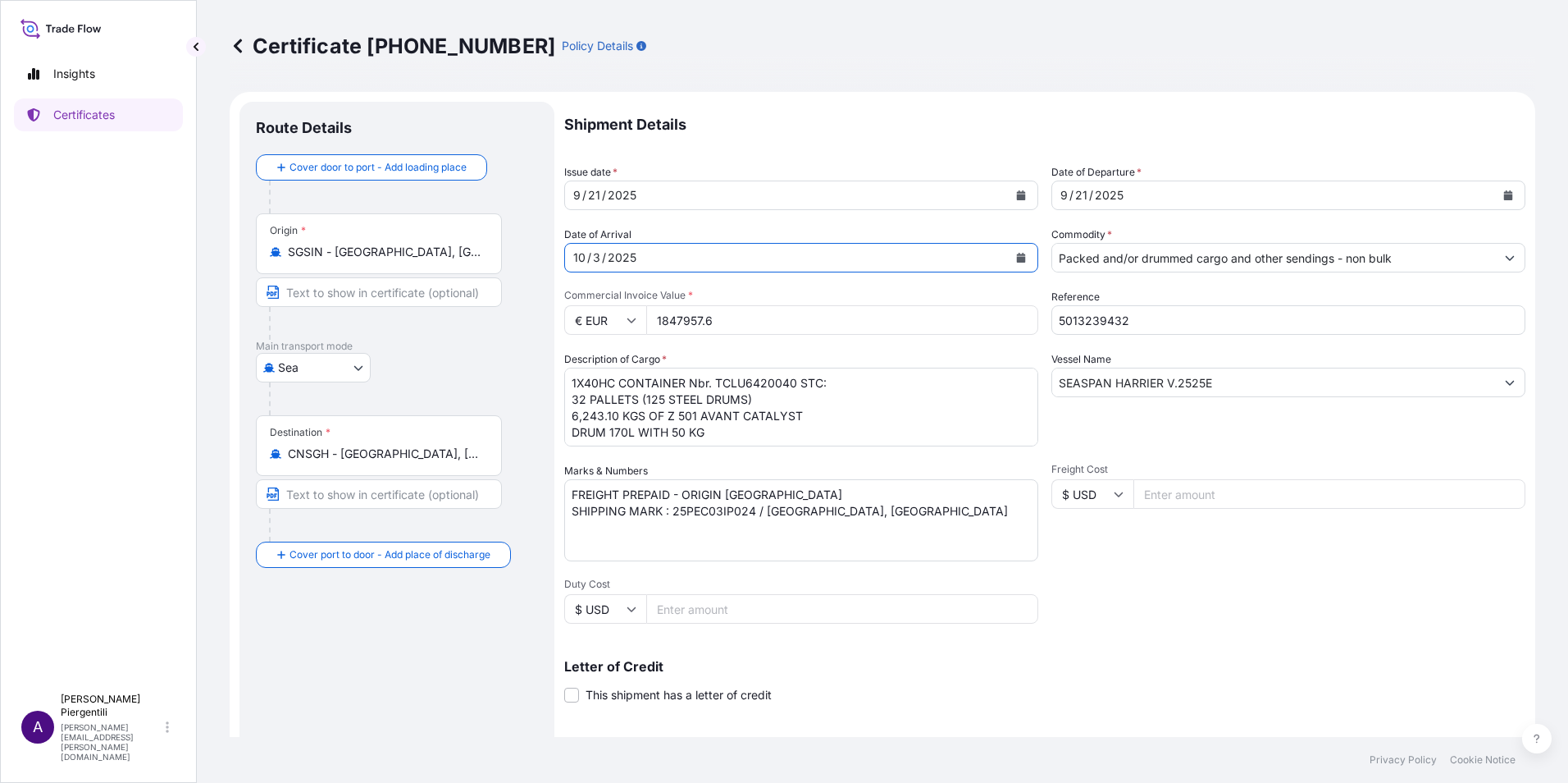
click at [1017, 253] on icon "Calendar" at bounding box center [1022, 258] width 10 height 10
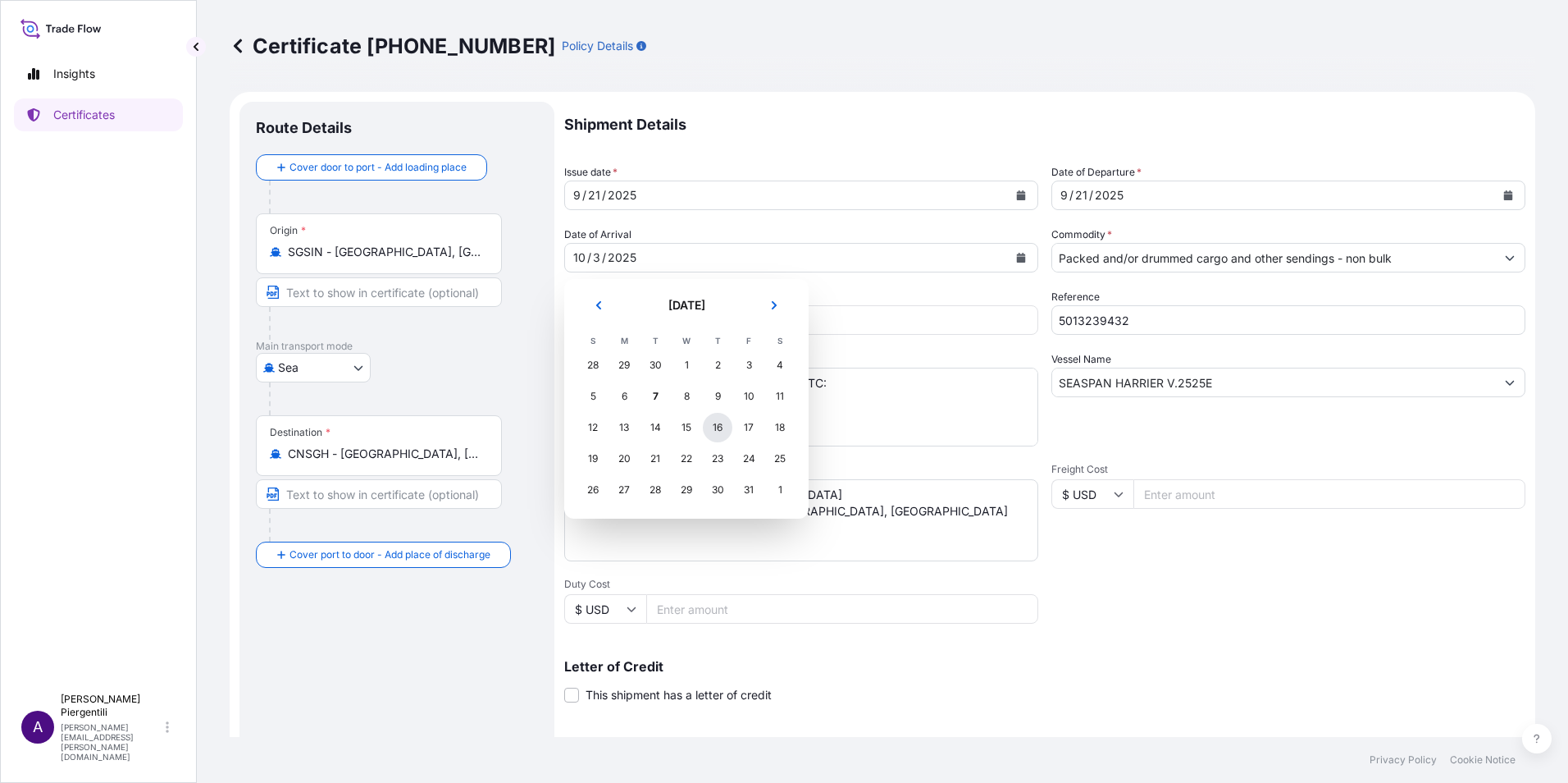
click at [720, 430] on div "16" at bounding box center [718, 427] width 30 height 30
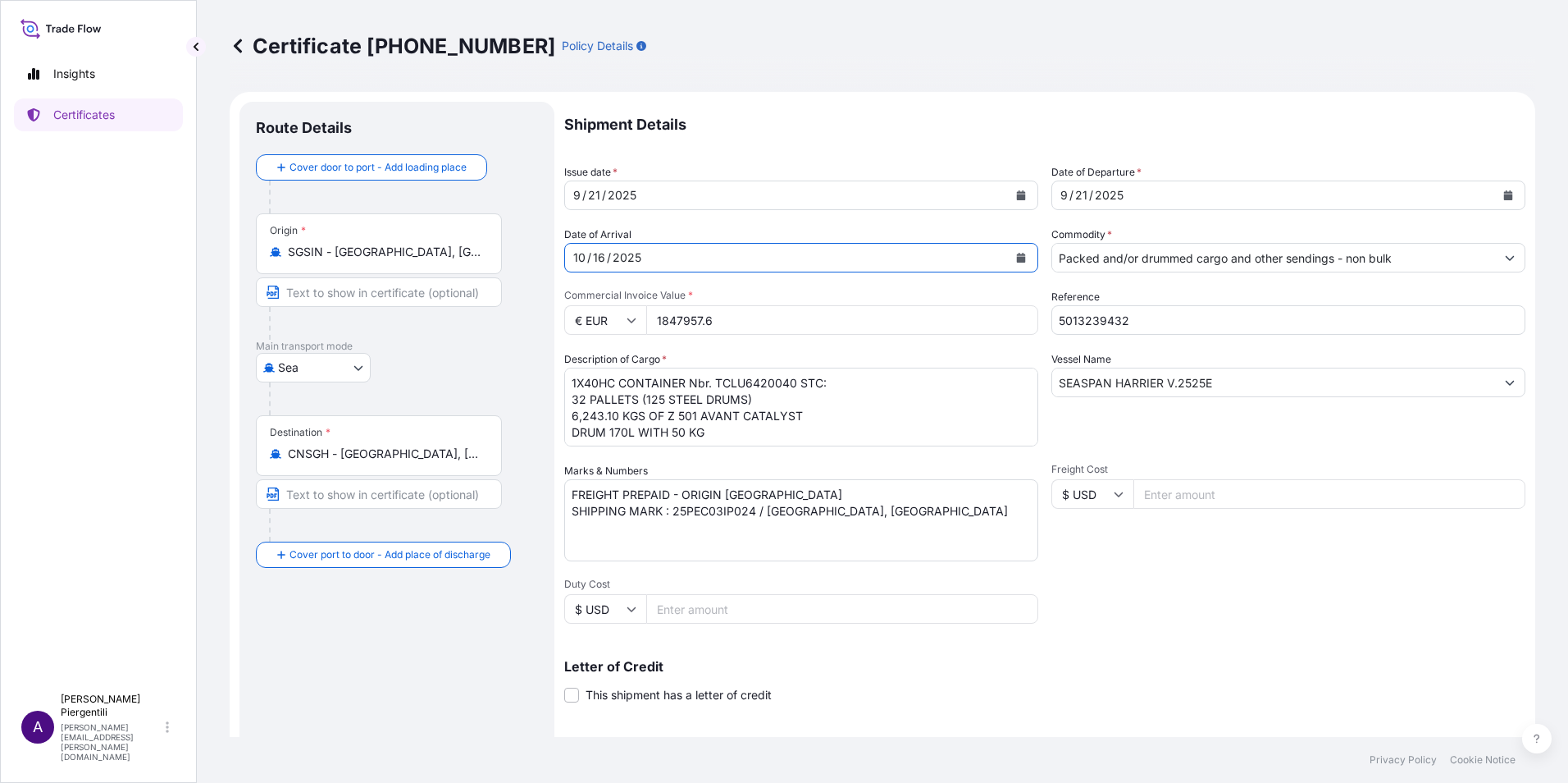
click at [1017, 194] on icon "Calendar" at bounding box center [1022, 196] width 9 height 10
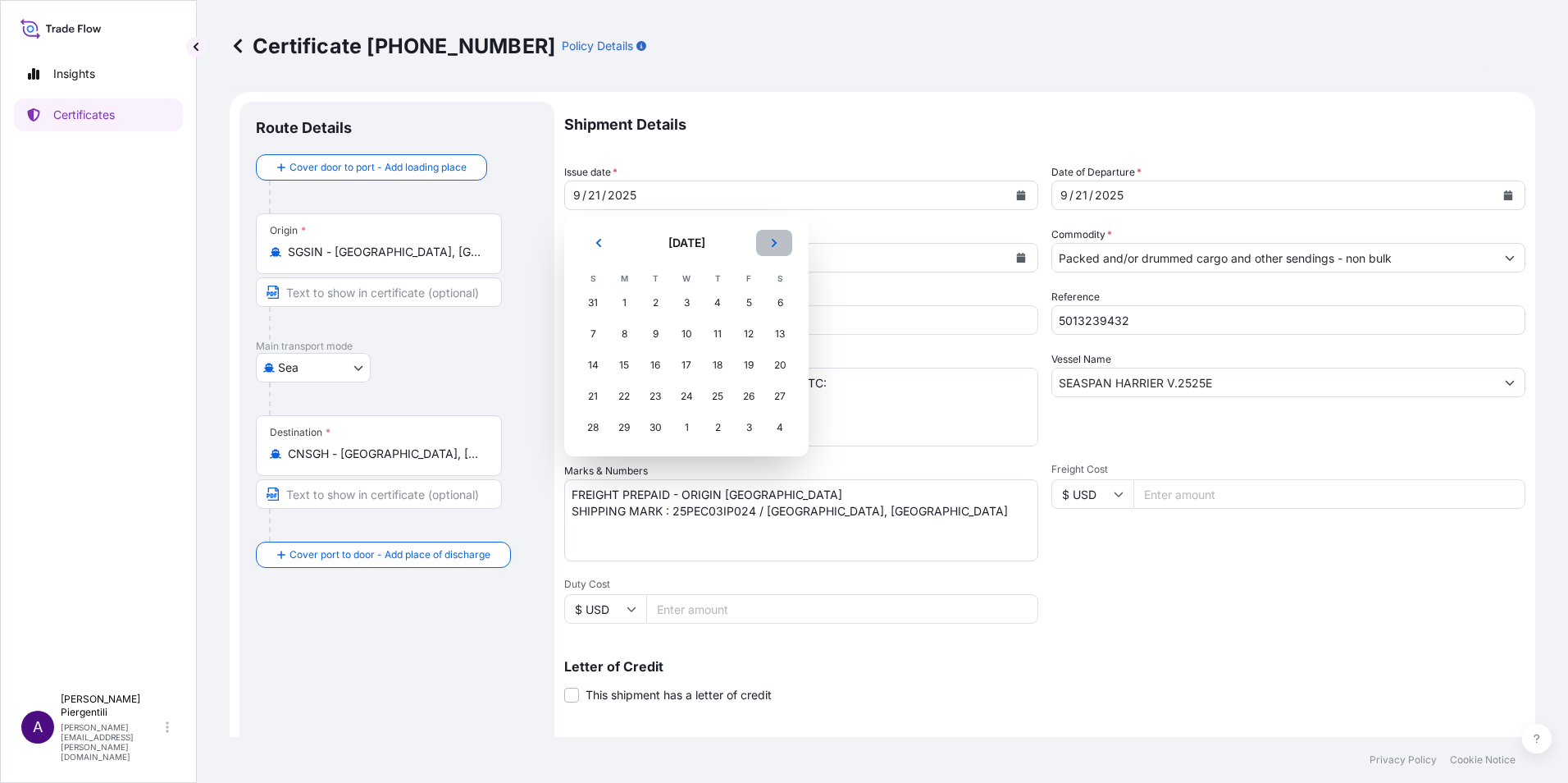
click at [770, 240] on icon "Next" at bounding box center [774, 243] width 10 height 10
click at [726, 332] on div "9" at bounding box center [718, 334] width 30 height 30
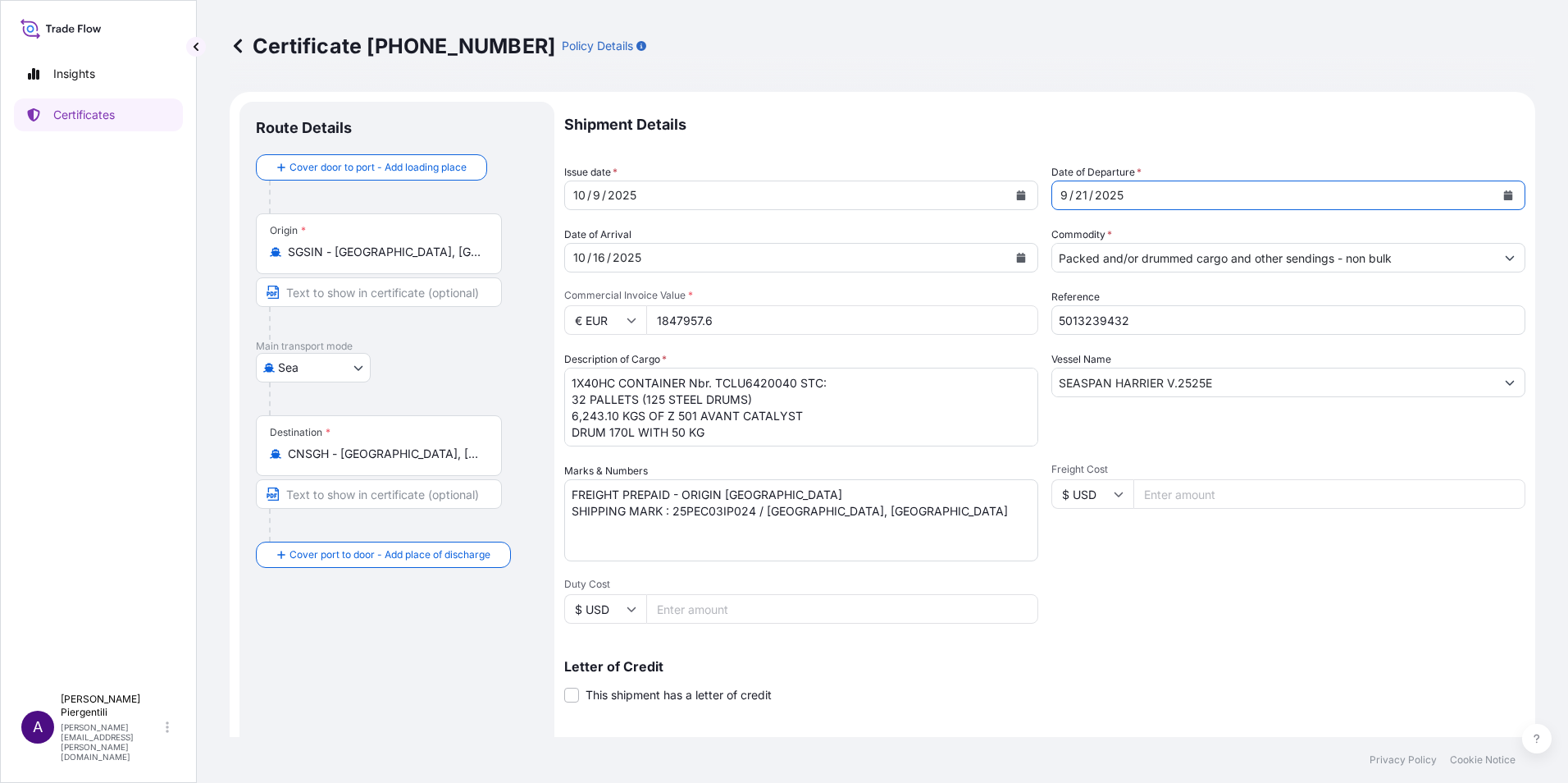
click at [1504, 192] on icon "Calendar" at bounding box center [1509, 196] width 10 height 10
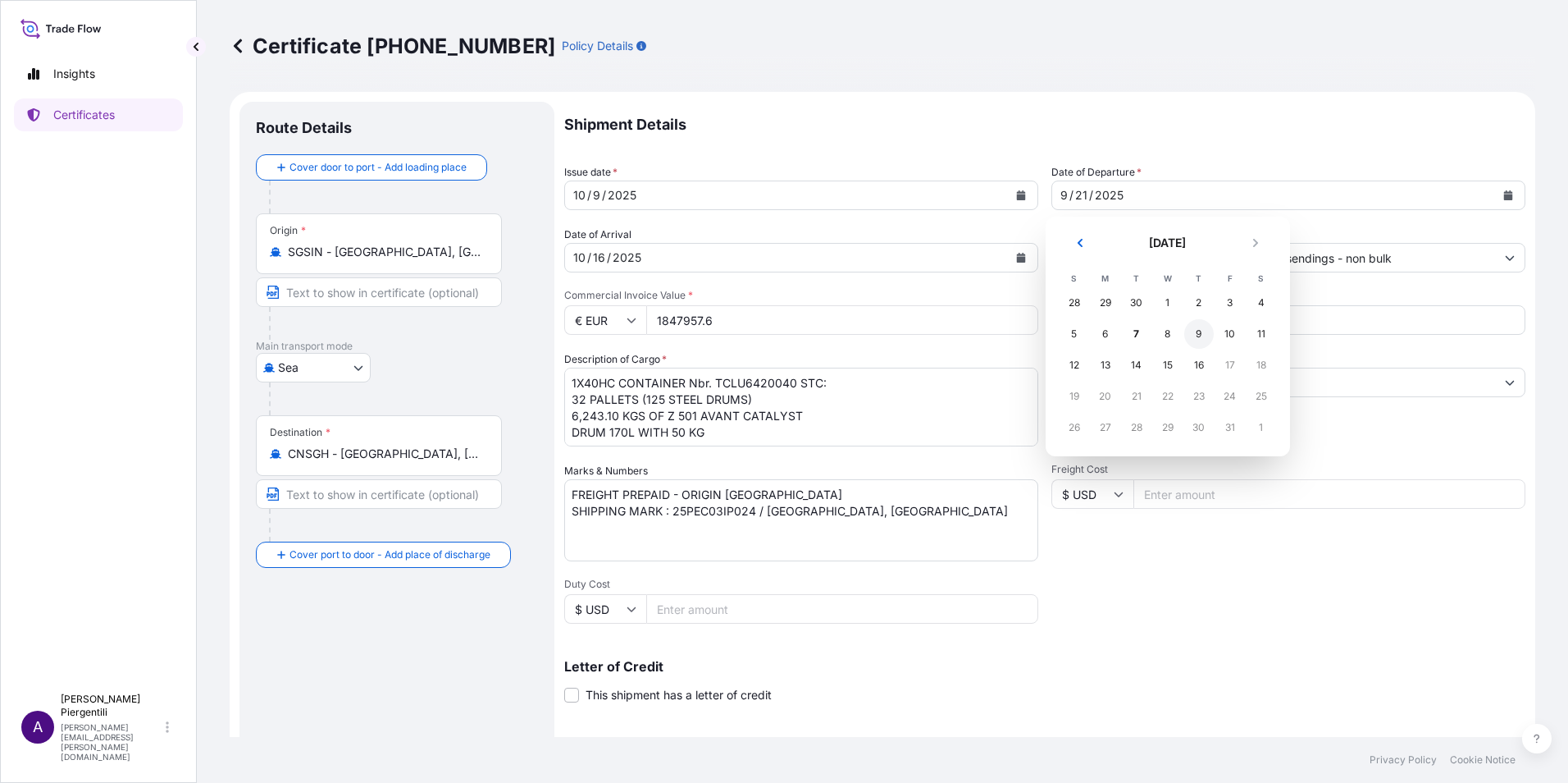
click at [1200, 336] on div "9" at bounding box center [1199, 334] width 30 height 30
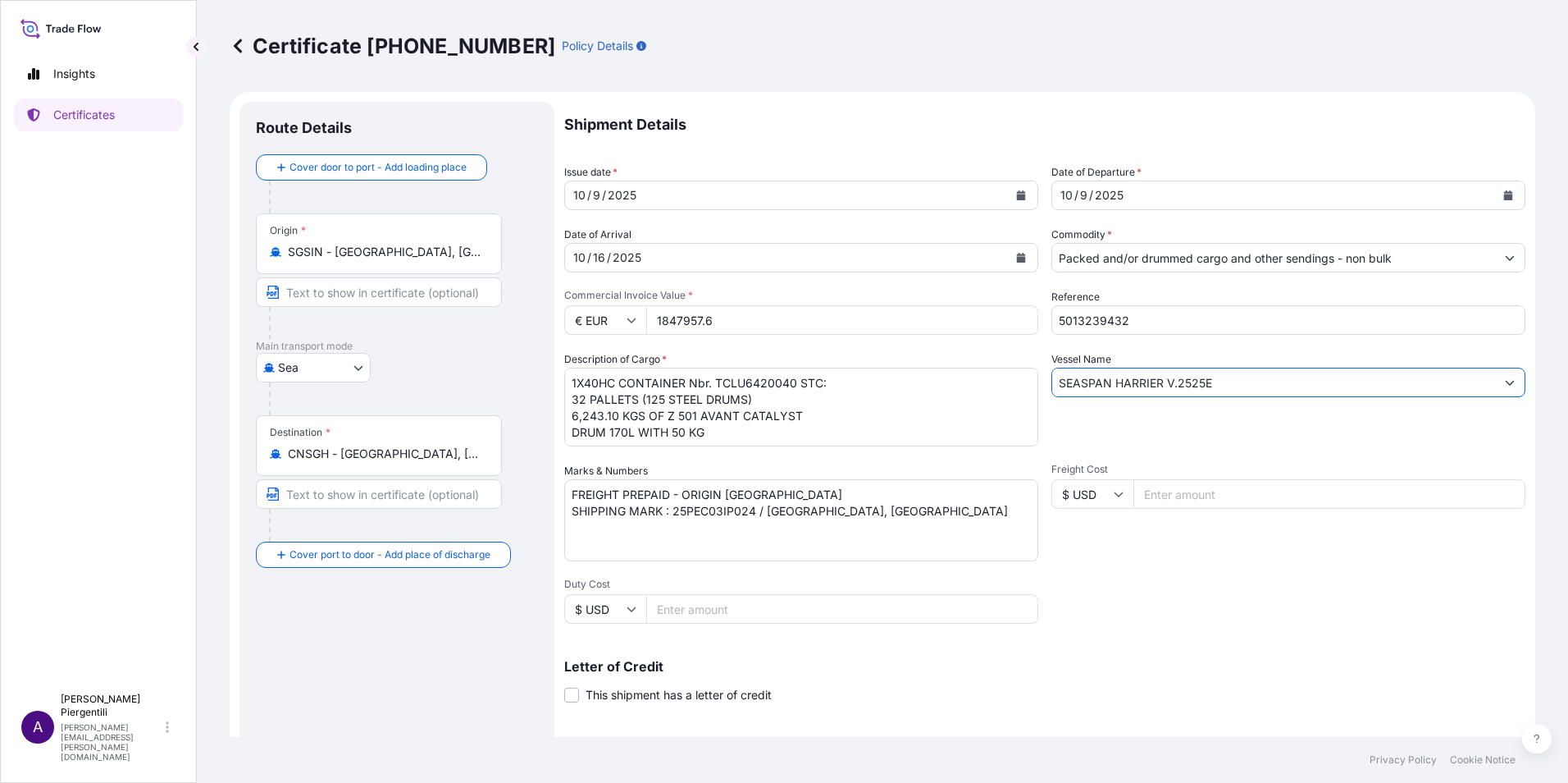
drag, startPoint x: 1213, startPoint y: 380, endPoint x: 1023, endPoint y: 371, distance: 190.2
click at [1023, 376] on div "Shipment Details Issue date * [DATE] Date of Departure * [DATE] Date of Arrival…" at bounding box center [1044, 492] width 961 height 782
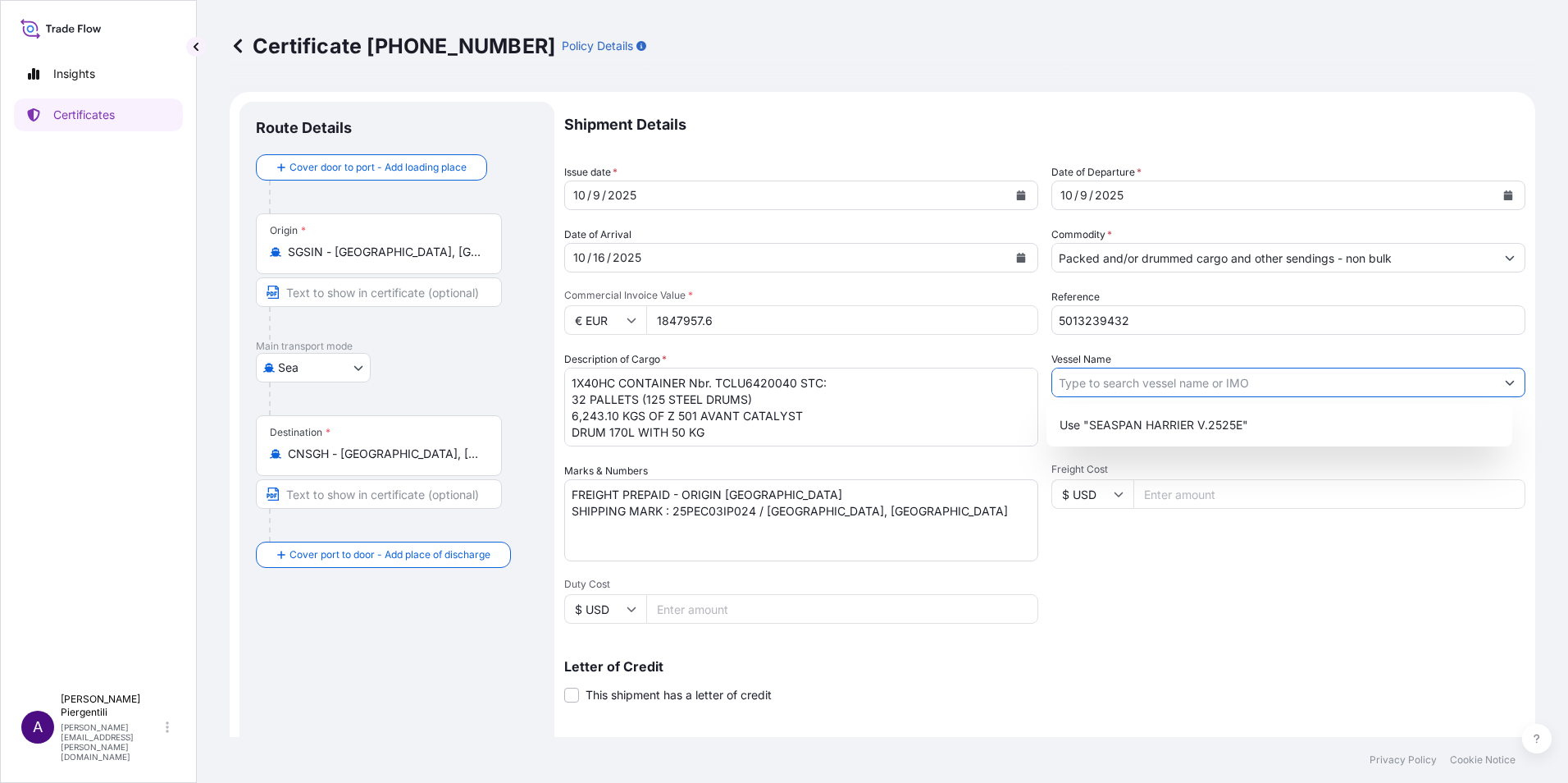
paste input "MURCIA MAERSK V.534E"
click at [1124, 420] on p "Use "MURCIA MAERSK V.534E"" at bounding box center [1146, 425] width 174 height 16
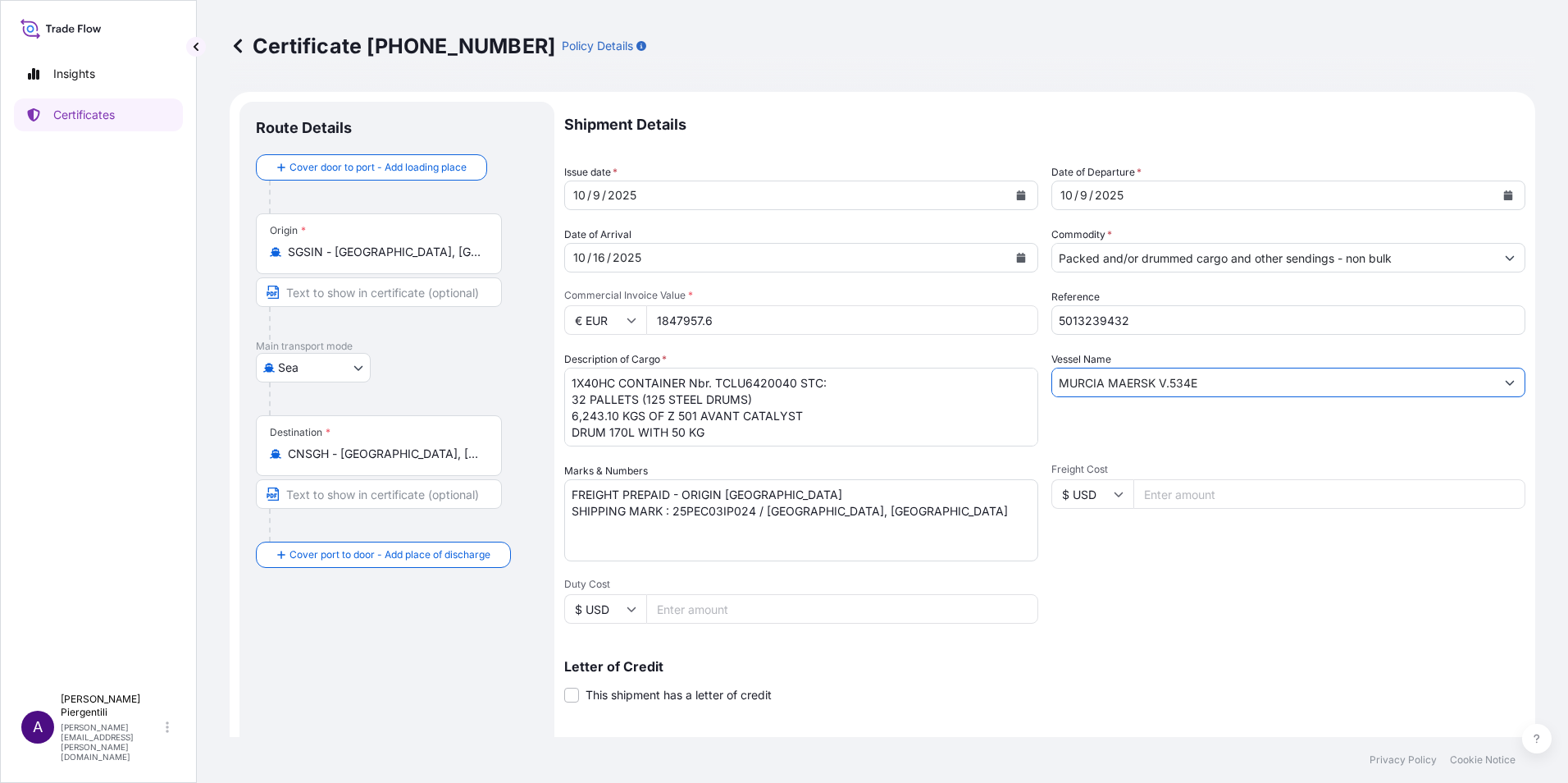
scroll to position [203, 0]
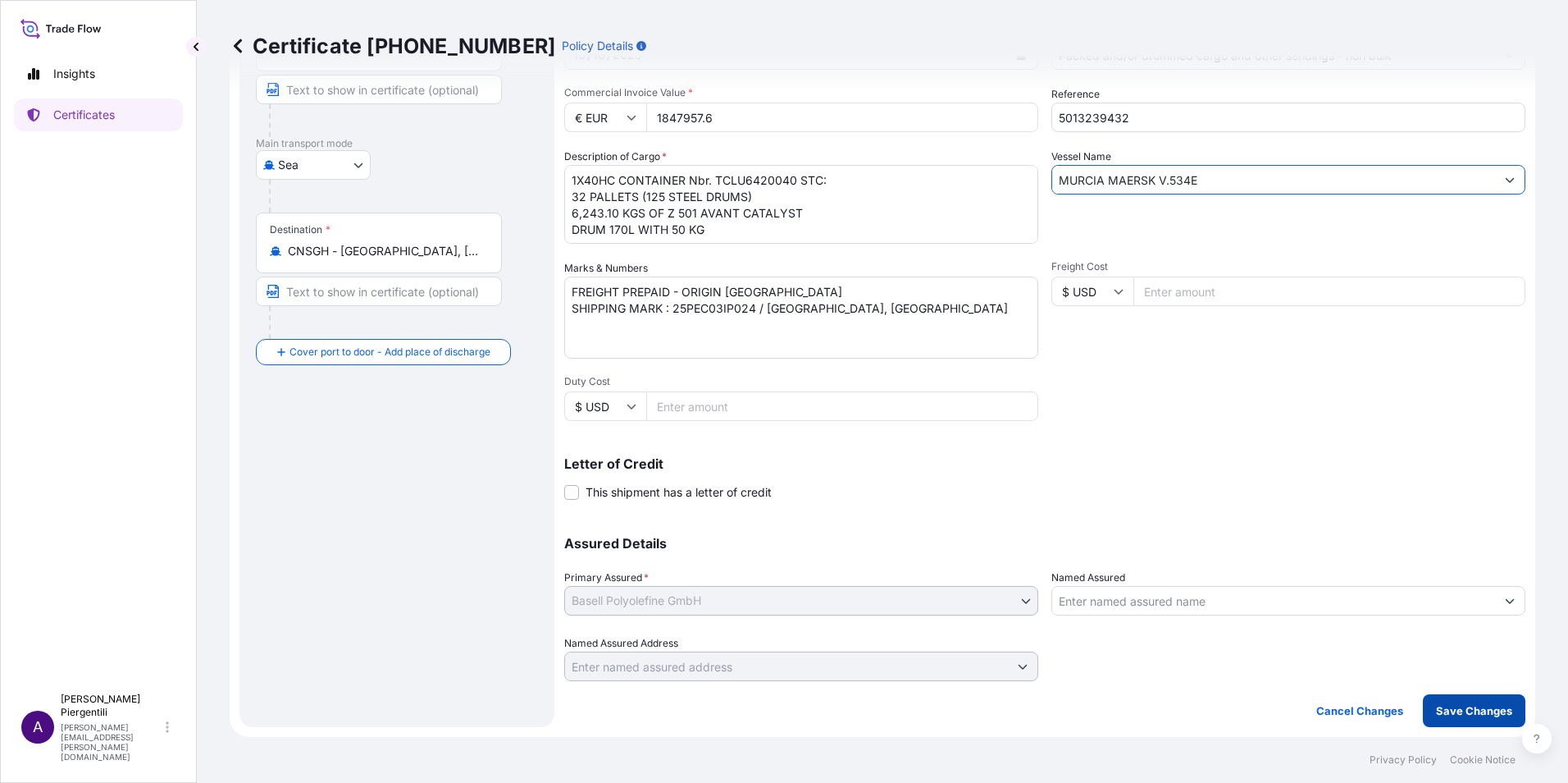
type input "MURCIA MAERSK V.534E"
click at [1467, 707] on p "Save Changes" at bounding box center [1475, 710] width 76 height 16
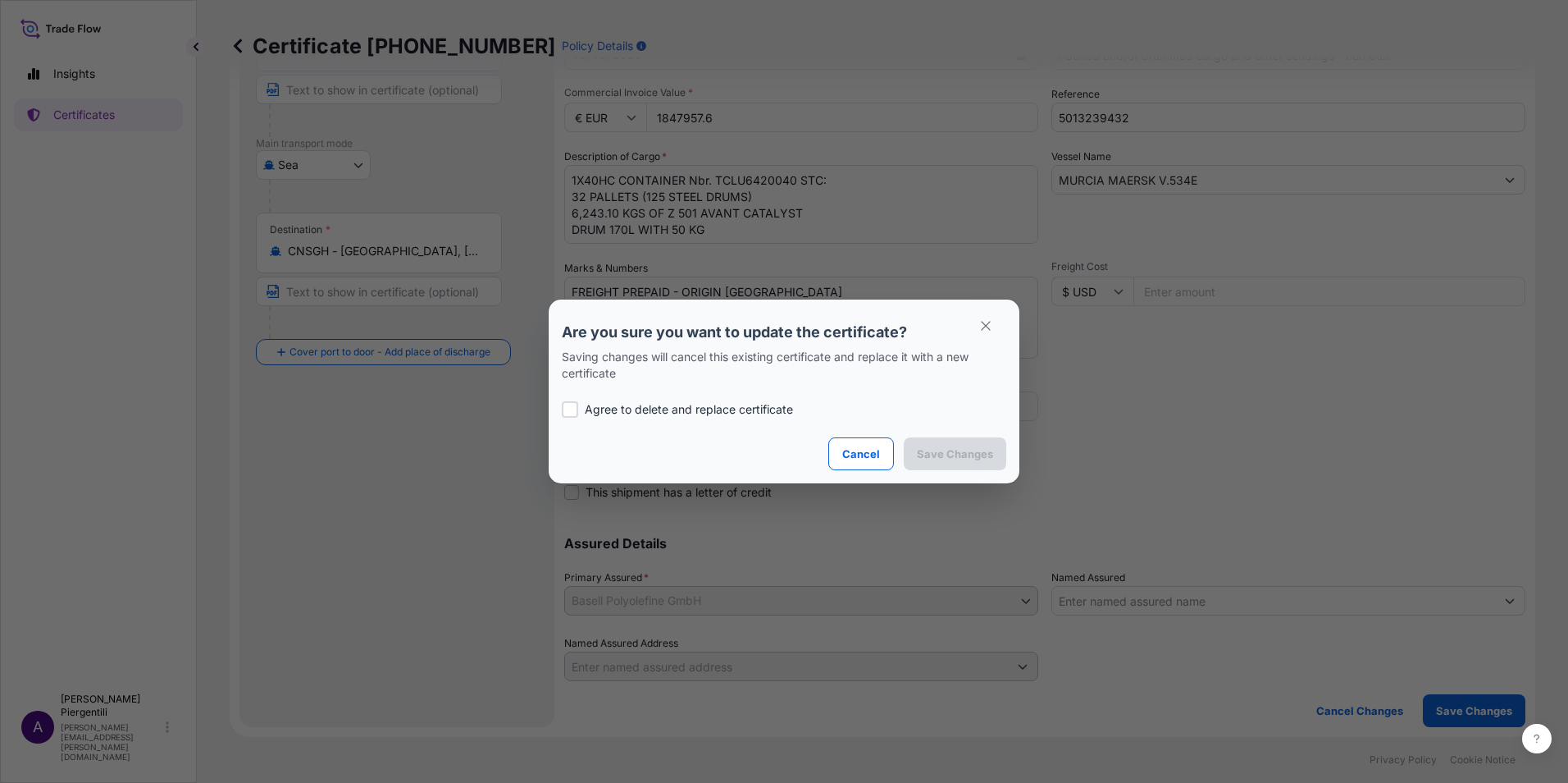
click at [750, 401] on div "Agree to delete and replace certificate" at bounding box center [784, 409] width 445 height 56
click at [579, 412] on label "Agree to delete and replace certificate" at bounding box center [784, 409] width 445 height 16
checkbox input "true"
click at [959, 458] on p "Save Changes" at bounding box center [956, 453] width 76 height 16
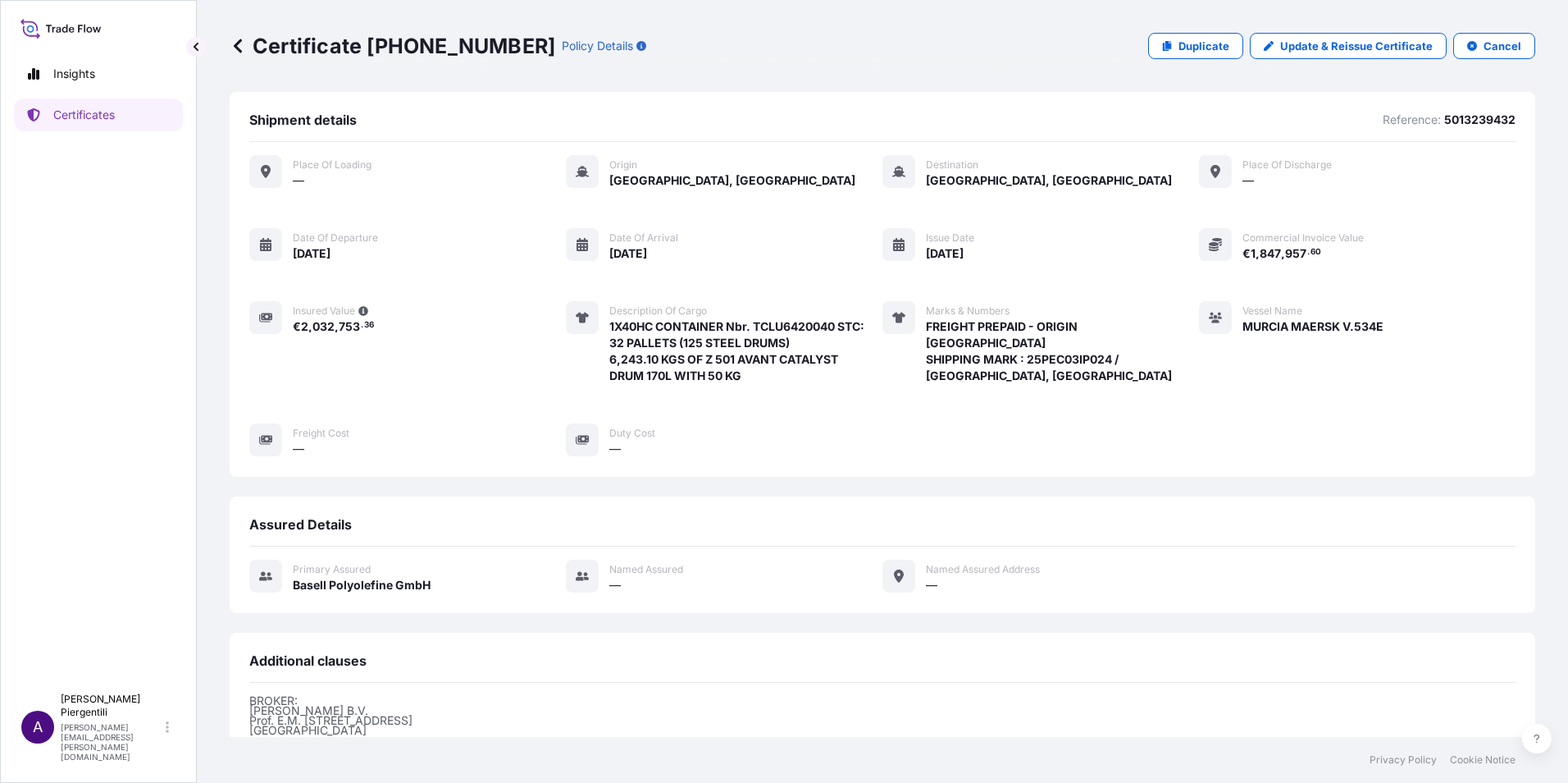
scroll to position [220, 0]
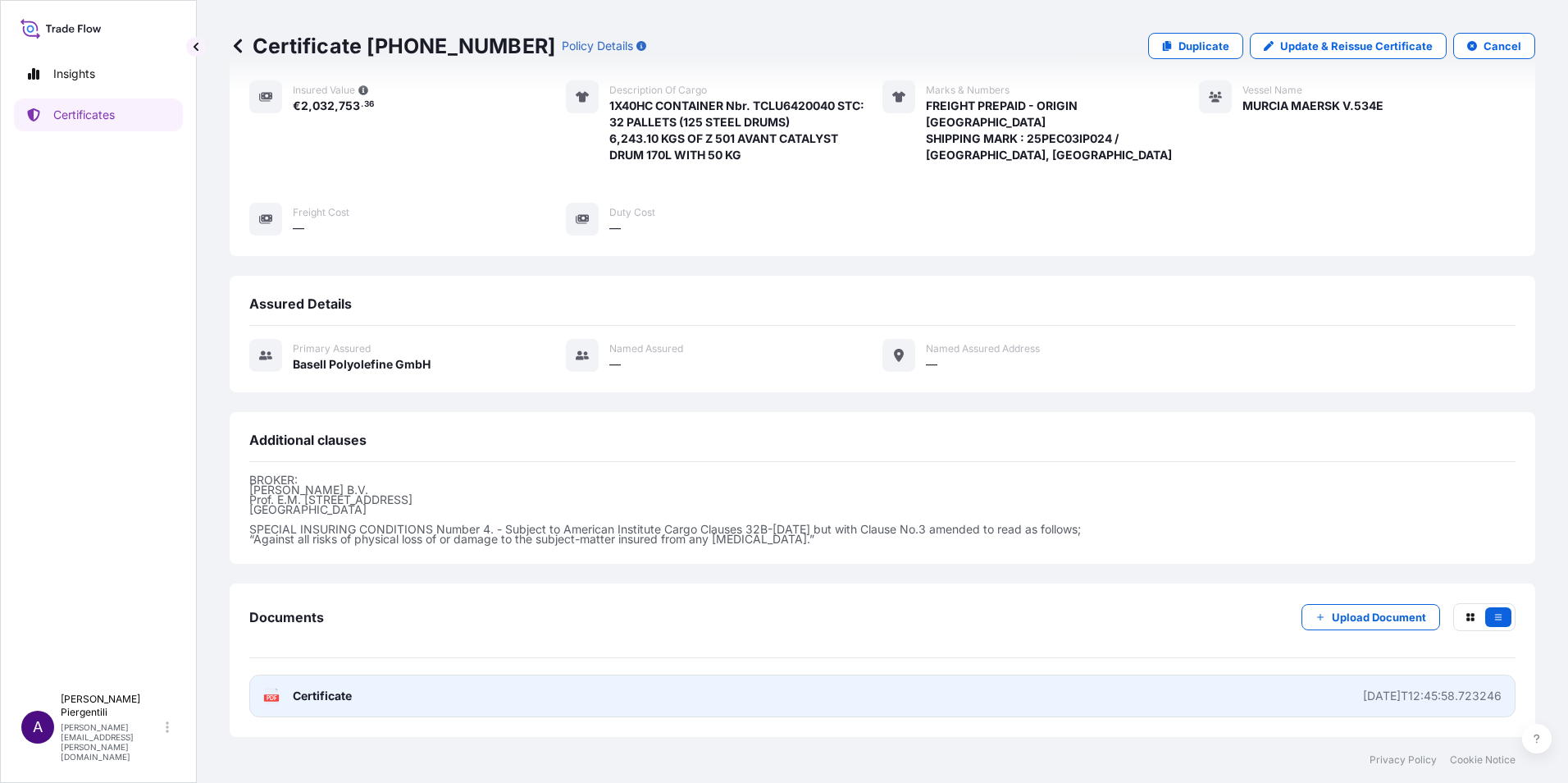
click at [269, 693] on icon at bounding box center [272, 695] width 14 height 16
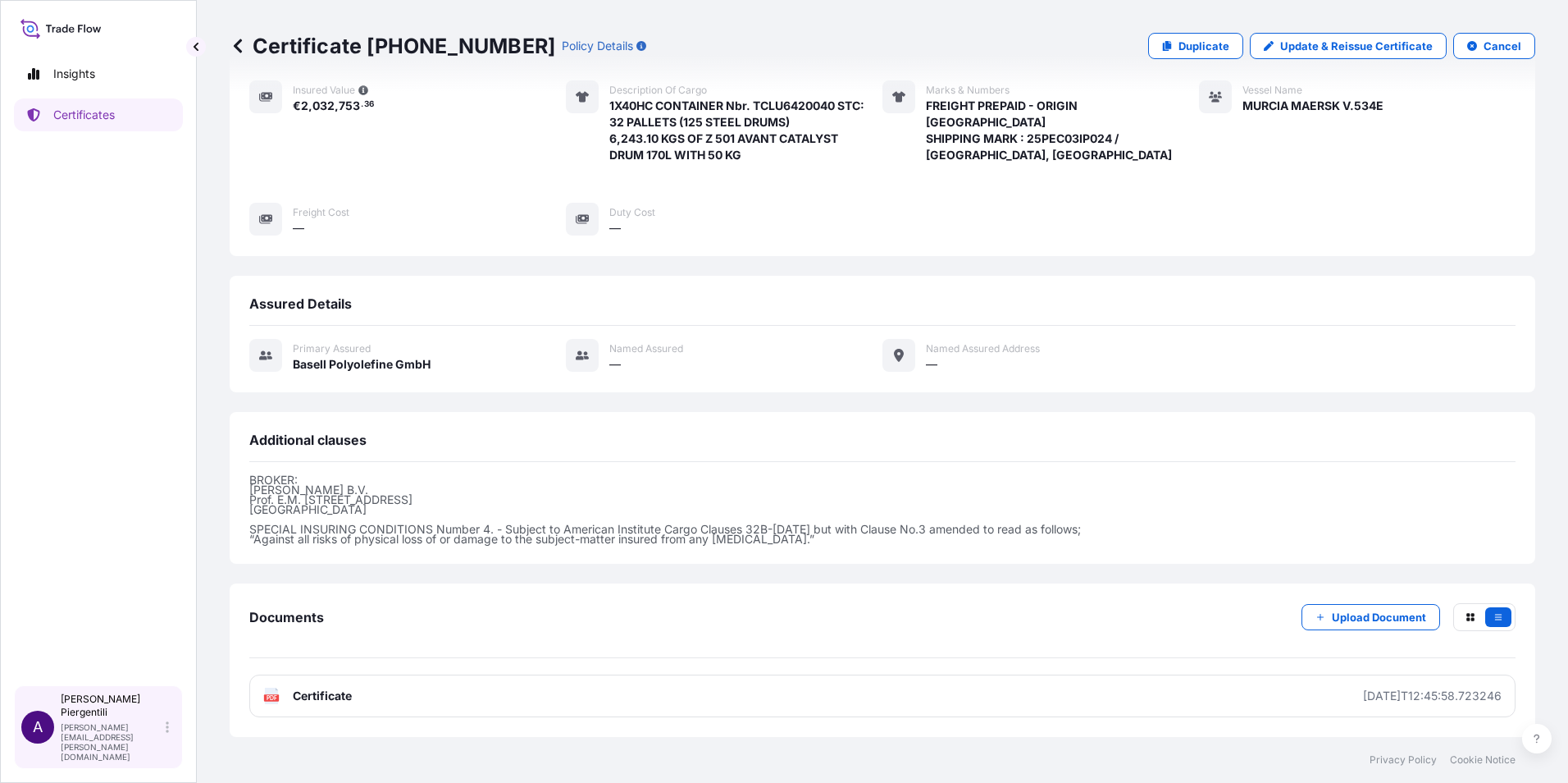
click at [126, 750] on p "[PERSON_NAME][EMAIL_ADDRESS][PERSON_NAME][DOMAIN_NAME]" at bounding box center [112, 741] width 102 height 39
